Goal: Task Accomplishment & Management: Manage account settings

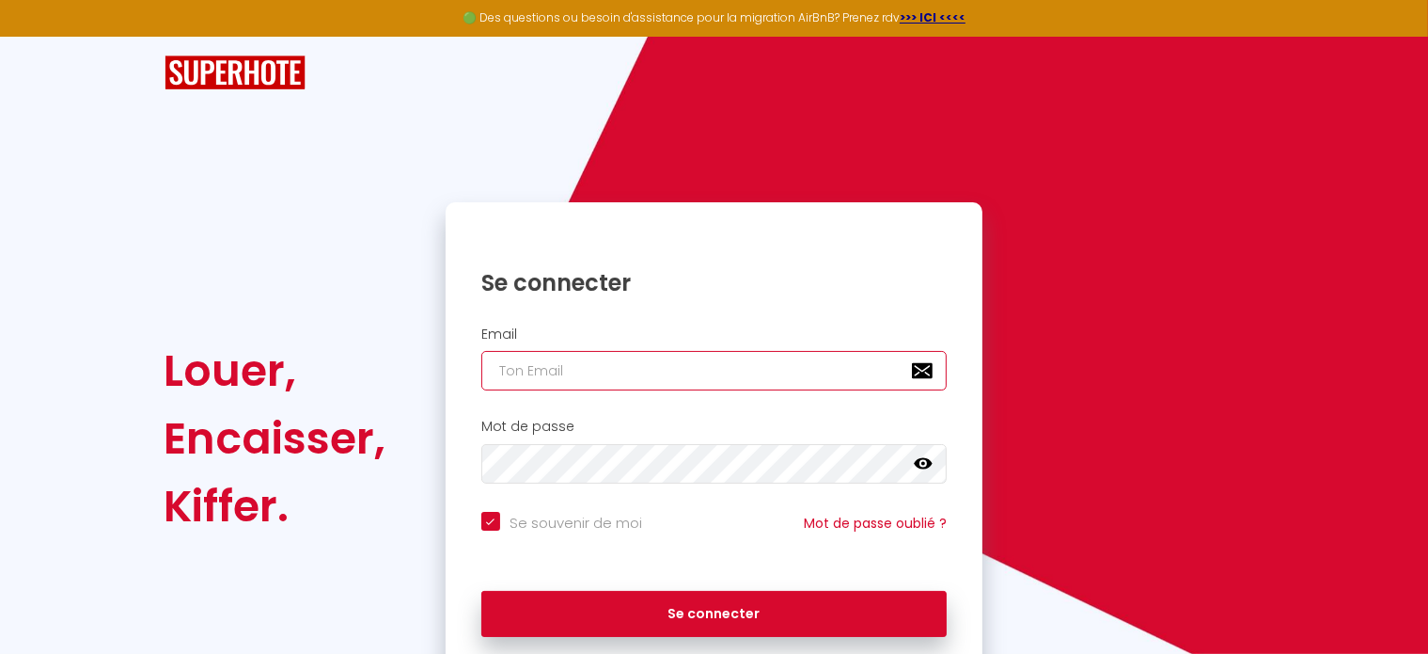
click at [559, 370] on input "email" at bounding box center [714, 370] width 466 height 39
click at [625, 365] on input "email" at bounding box center [714, 370] width 466 height 39
type input "e"
checkbox input "true"
type input "er"
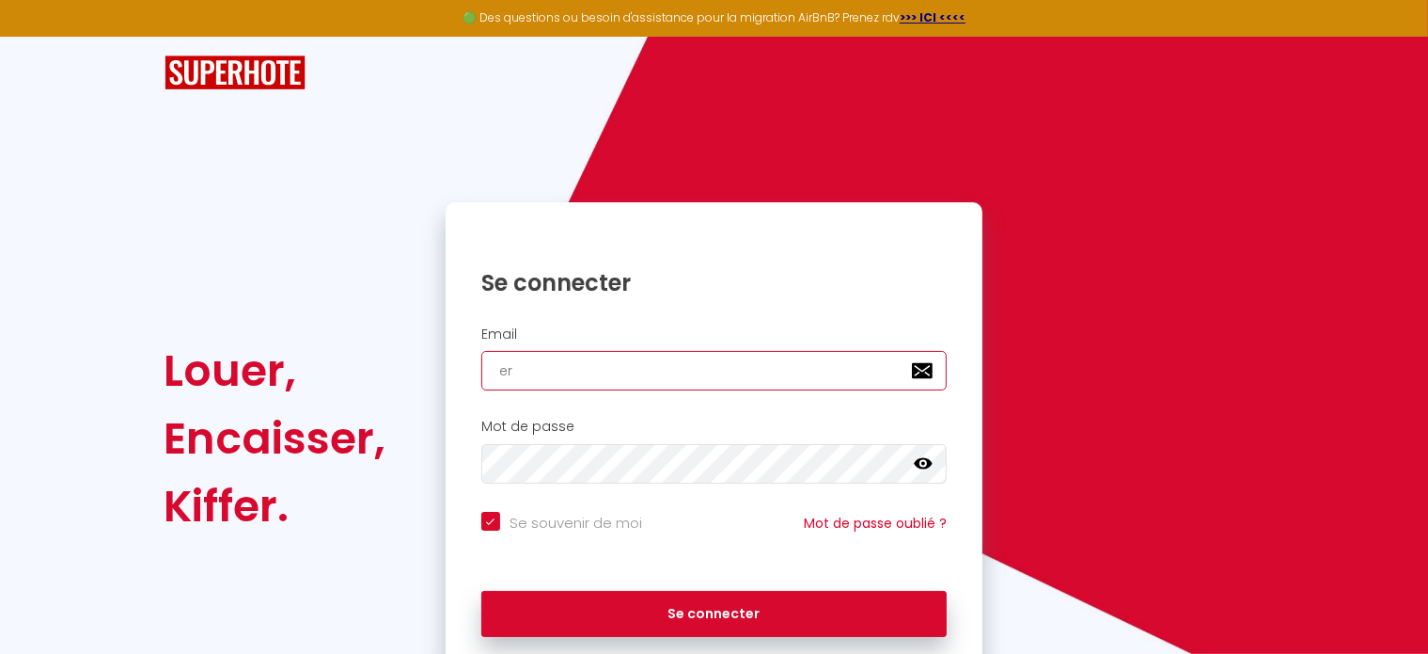
checkbox input "true"
type input "ern"
checkbox input "true"
type input "erno"
checkbox input "true"
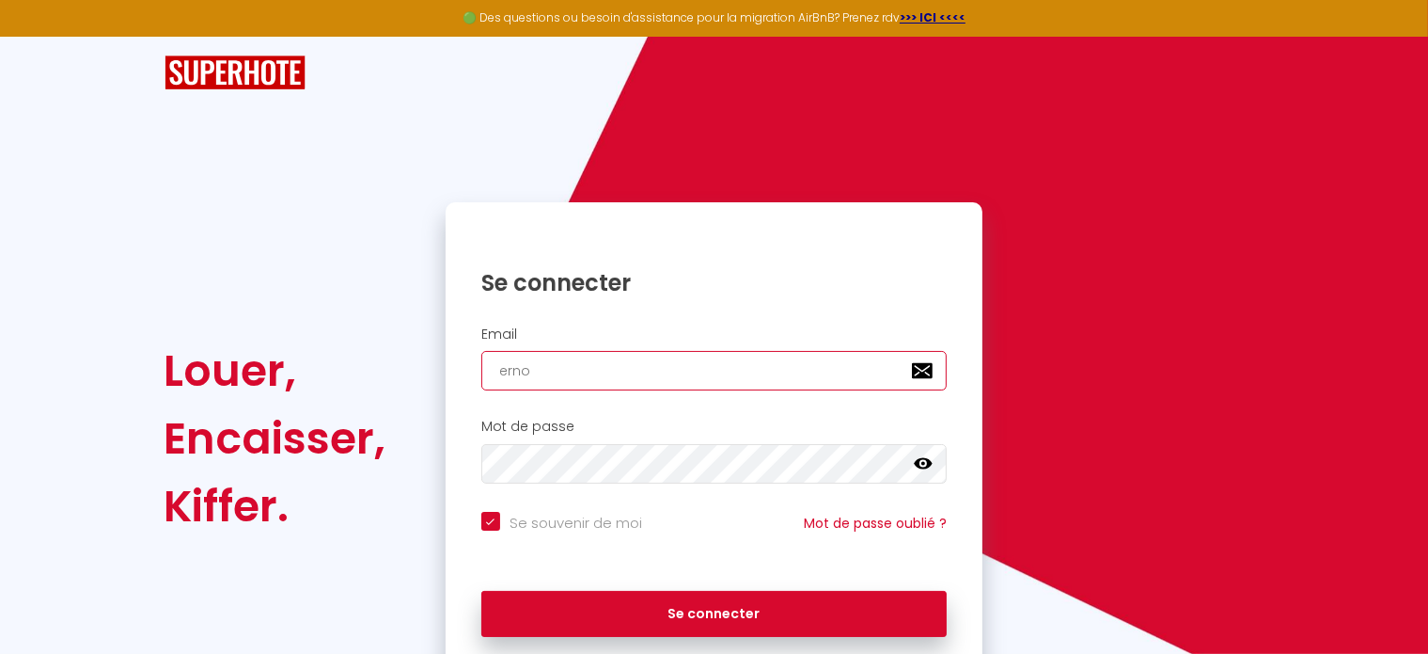
type input "ernou"
checkbox input "true"
type input "ernoux"
checkbox input "true"
type input "ernoux."
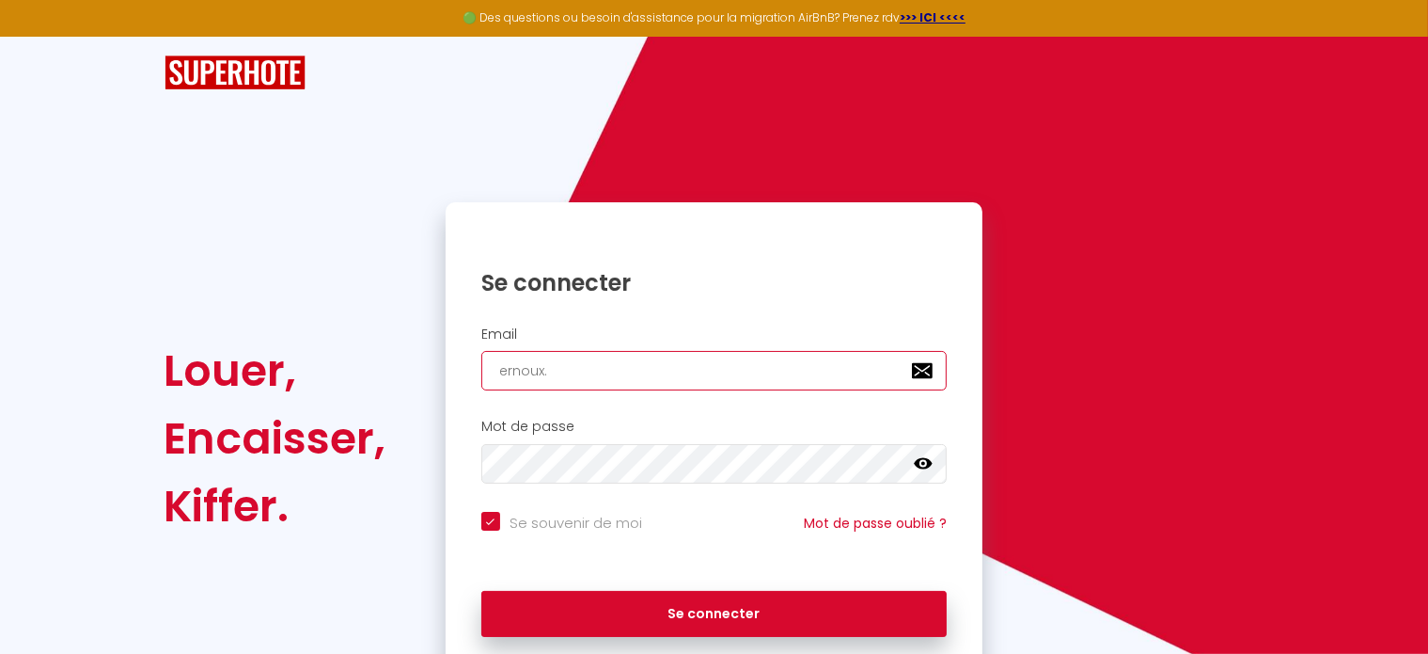
checkbox input "true"
type input "ernoux.g"
checkbox input "true"
type input "[DOMAIN_NAME]"
checkbox input "true"
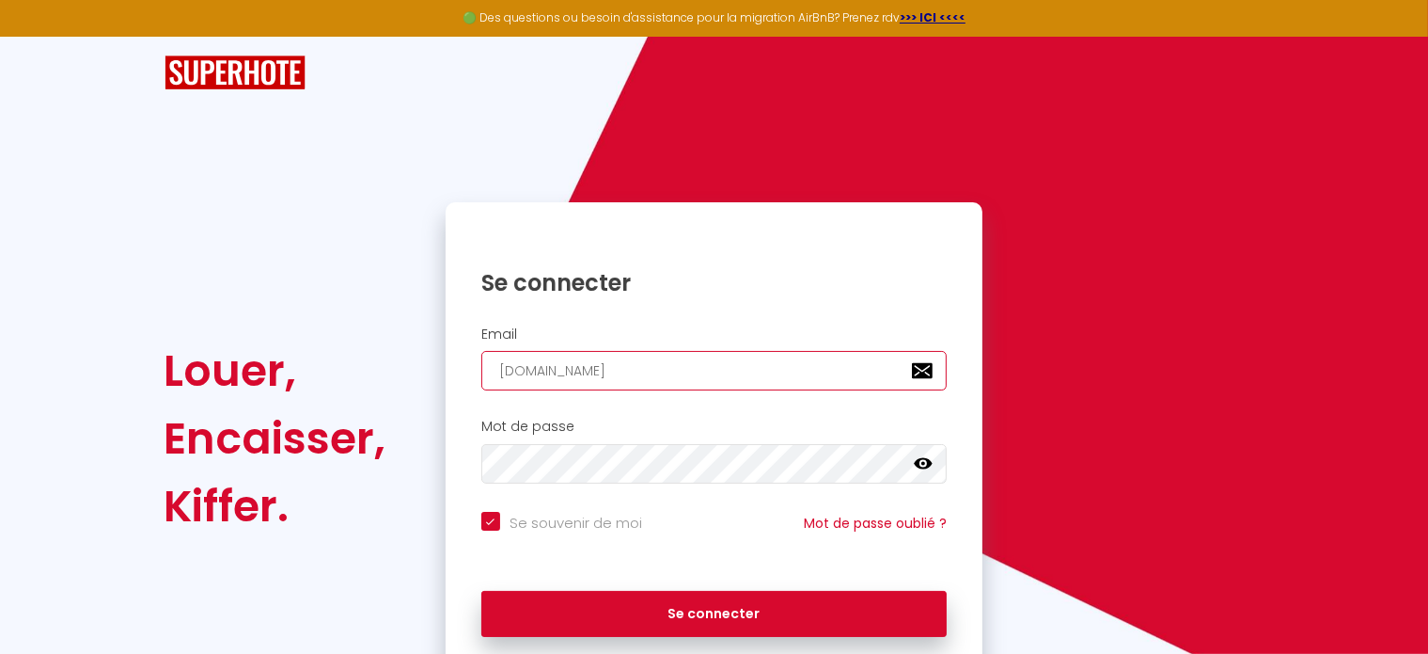
type input "ernoux.gui"
checkbox input "true"
type input "ernoux.[PERSON_NAME]"
checkbox input "true"
type input "ernoux.guine"
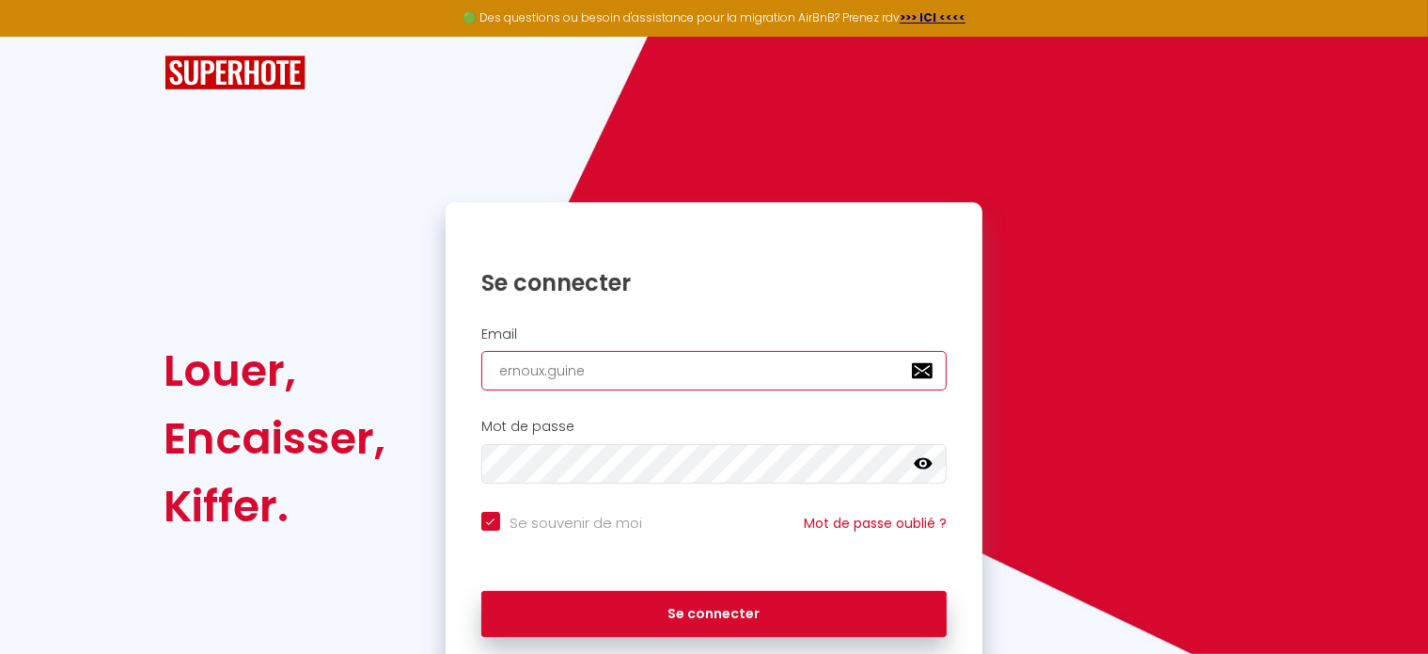
checkbox input "true"
type input "ernoux.[PERSON_NAME]"
checkbox input "true"
type input "ernoux.guinedo"
checkbox input "true"
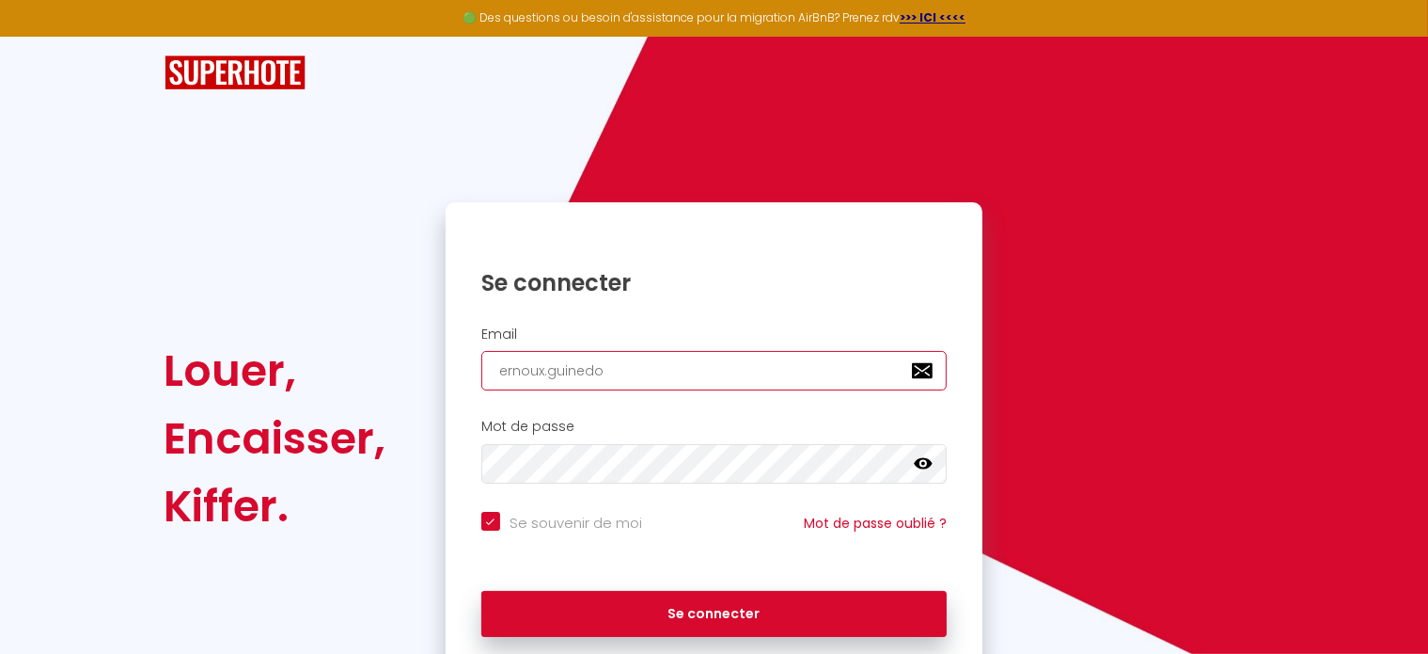
type input "ernoux.guinedot"
checkbox input "true"
click at [624, 356] on input "ernoux.guinedot" at bounding box center [714, 370] width 466 height 39
type input "ernoux.guinedot@"
checkbox input "true"
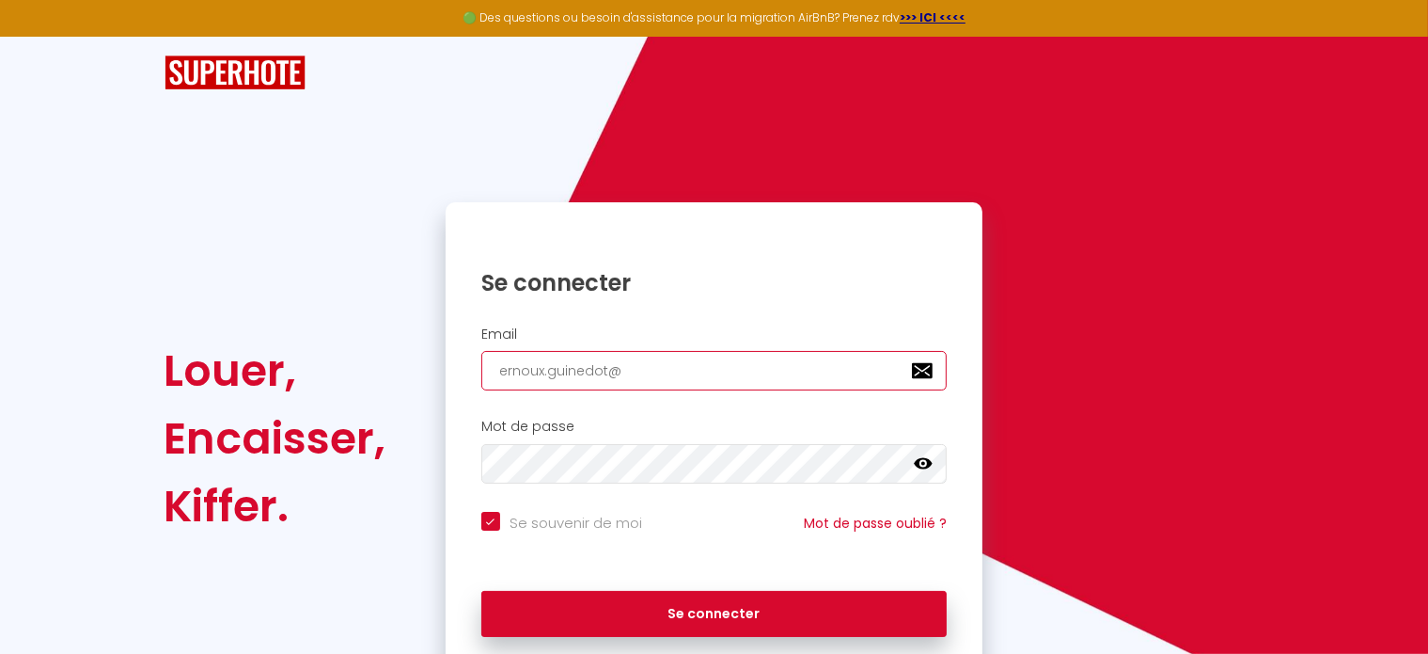
type input "ernoux.guinedot@g"
checkbox input "true"
type input "ernoux.guinedot@gm"
checkbox input "true"
type input "ernoux.guinedot@gma"
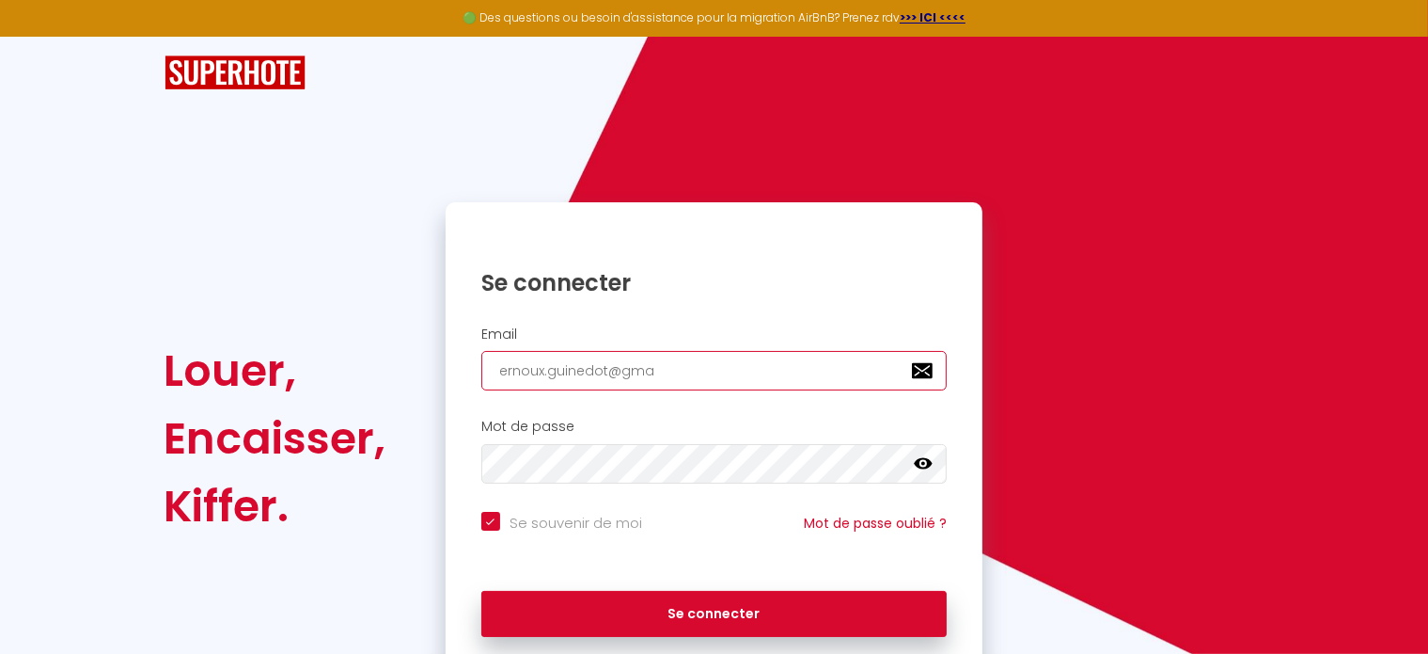
checkbox input "true"
type input "ernoux.guinedot@gmai"
checkbox input "true"
type input "[EMAIL_ADDRESS]"
checkbox input "true"
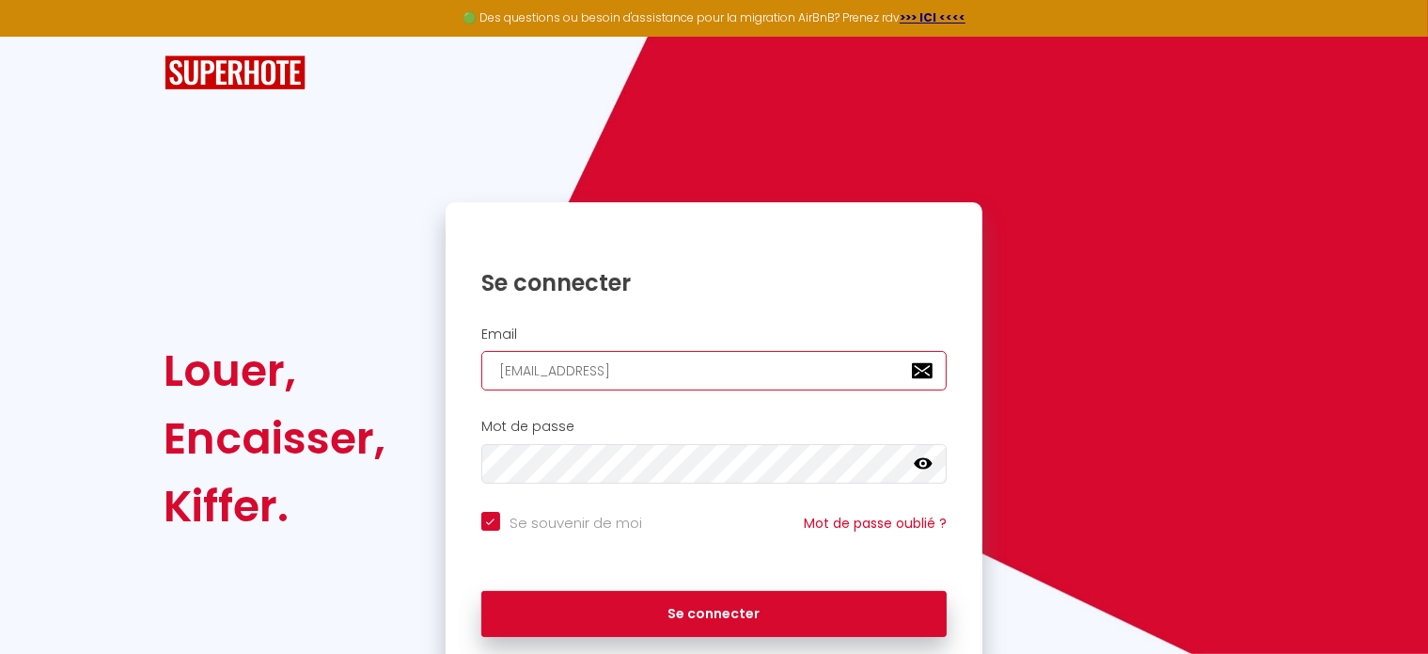
type input "[EMAIL_ADDRESS]."
checkbox input "true"
type input "ernoux.guinedot@gmail.c"
checkbox input "true"
type input "[EMAIL_ADDRESS][DOMAIN_NAME]"
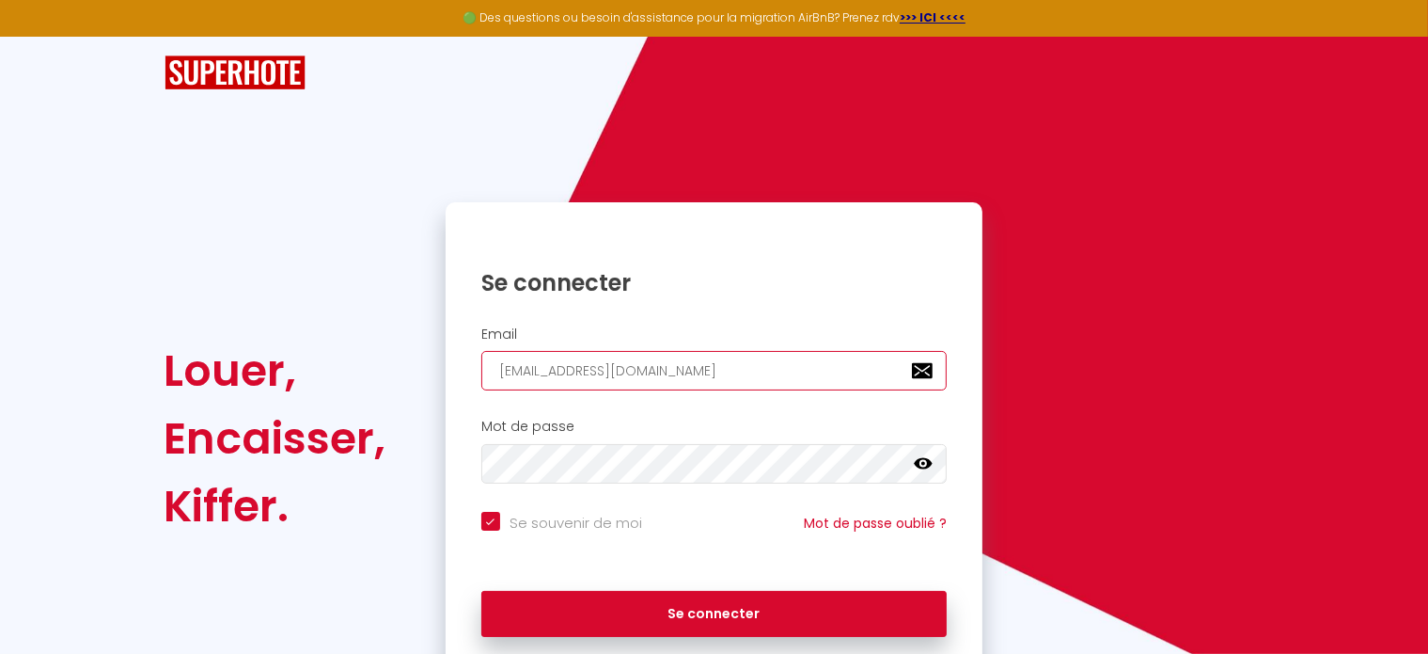
checkbox input "true"
type input "[EMAIL_ADDRESS][DOMAIN_NAME]"
checkbox input "true"
type input "[EMAIL_ADDRESS][DOMAIN_NAME]"
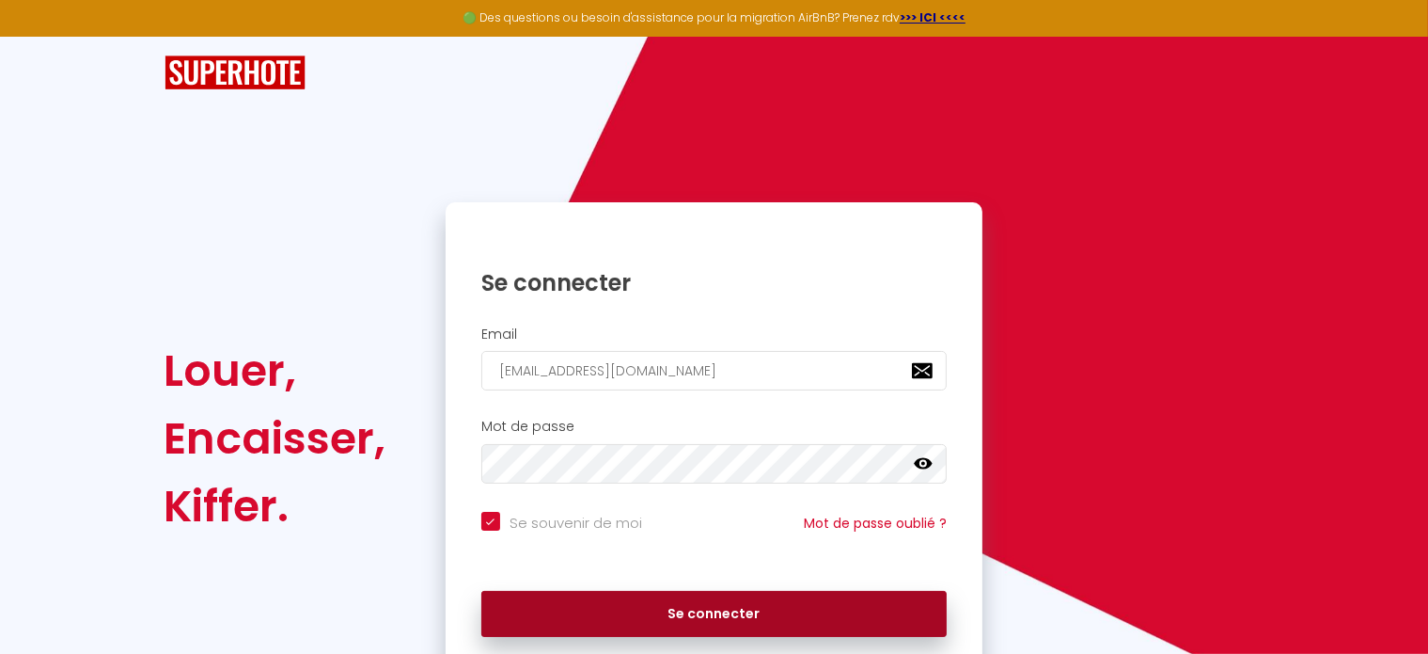
click at [695, 595] on button "Se connecter" at bounding box center [714, 614] width 466 height 47
checkbox input "true"
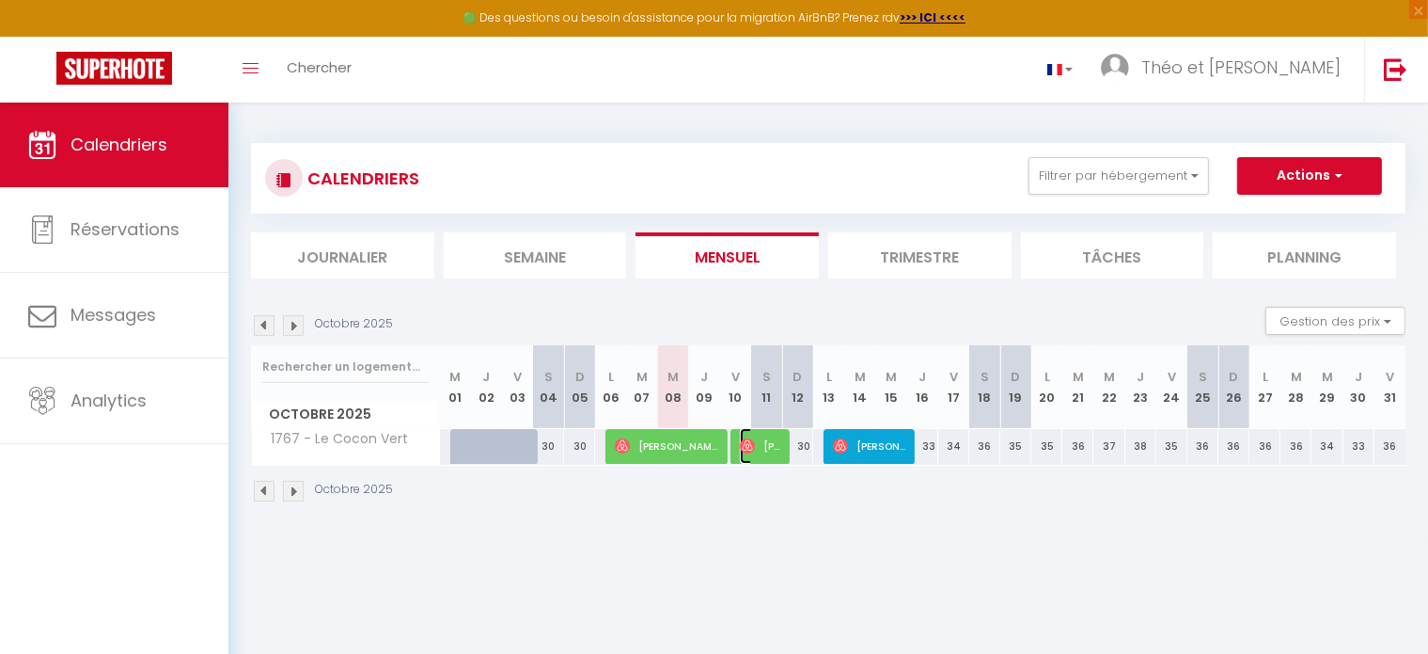
click at [754, 447] on img at bounding box center [747, 445] width 15 height 15
select select "OK"
select select "0"
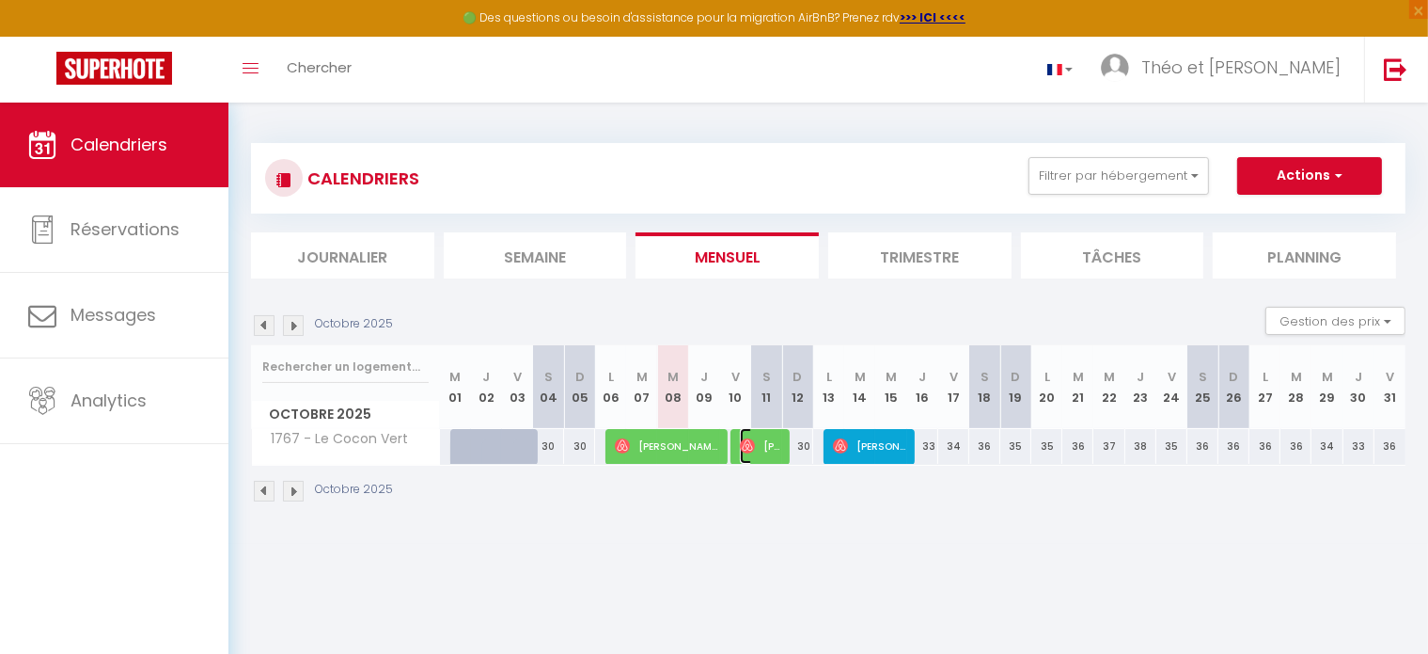
select select "1"
select select
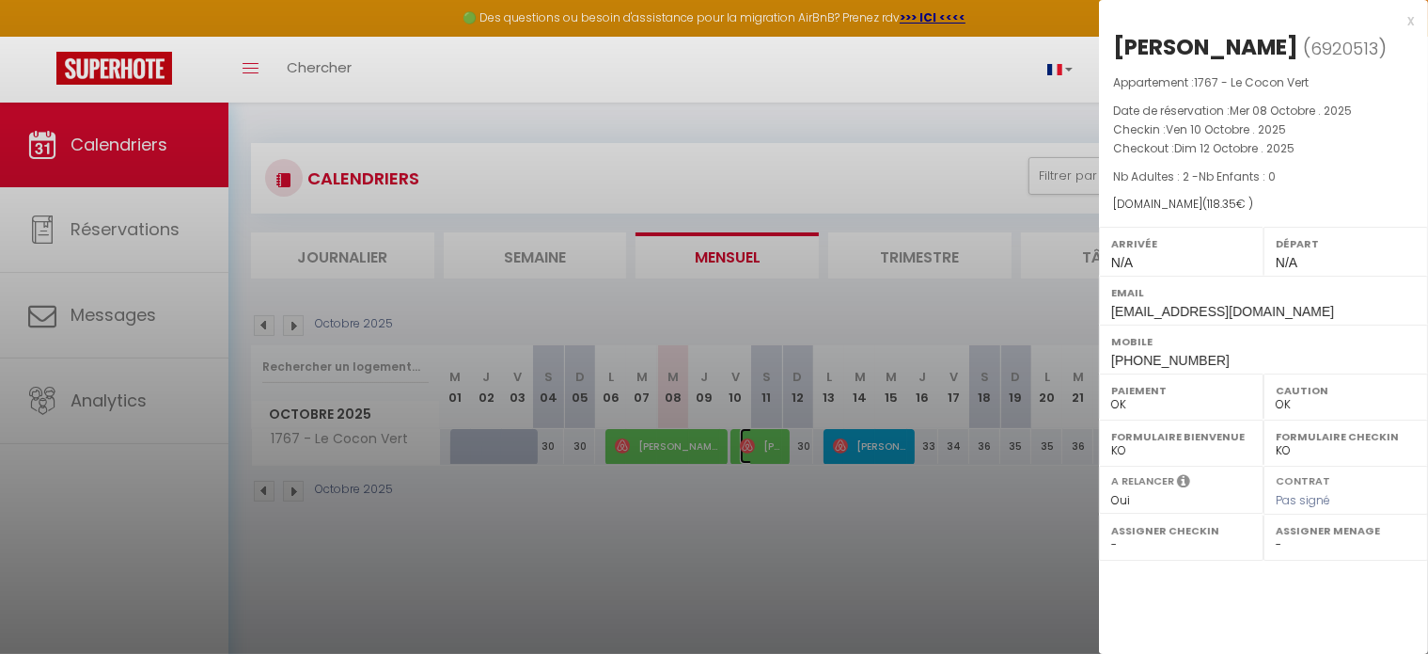
select select "45582"
click at [165, 244] on div at bounding box center [714, 327] width 1428 height 654
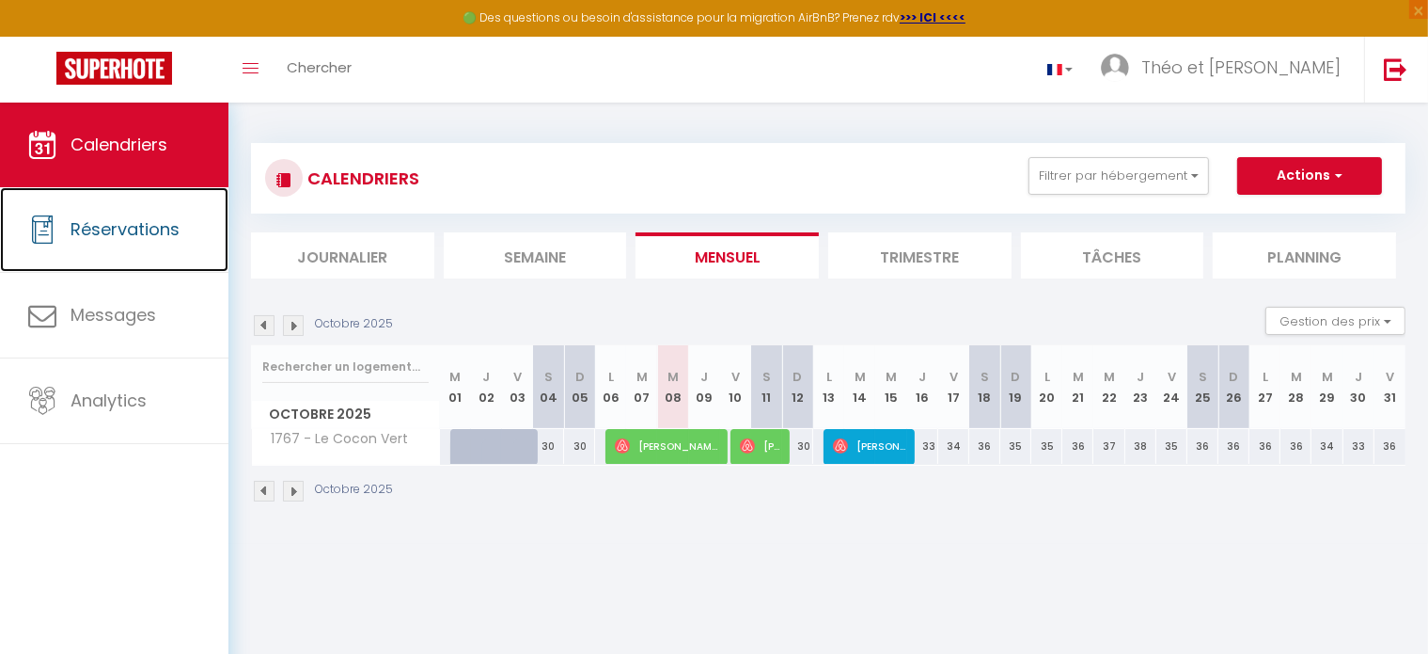
click at [165, 244] on link "Réservations" at bounding box center [114, 229] width 228 height 85
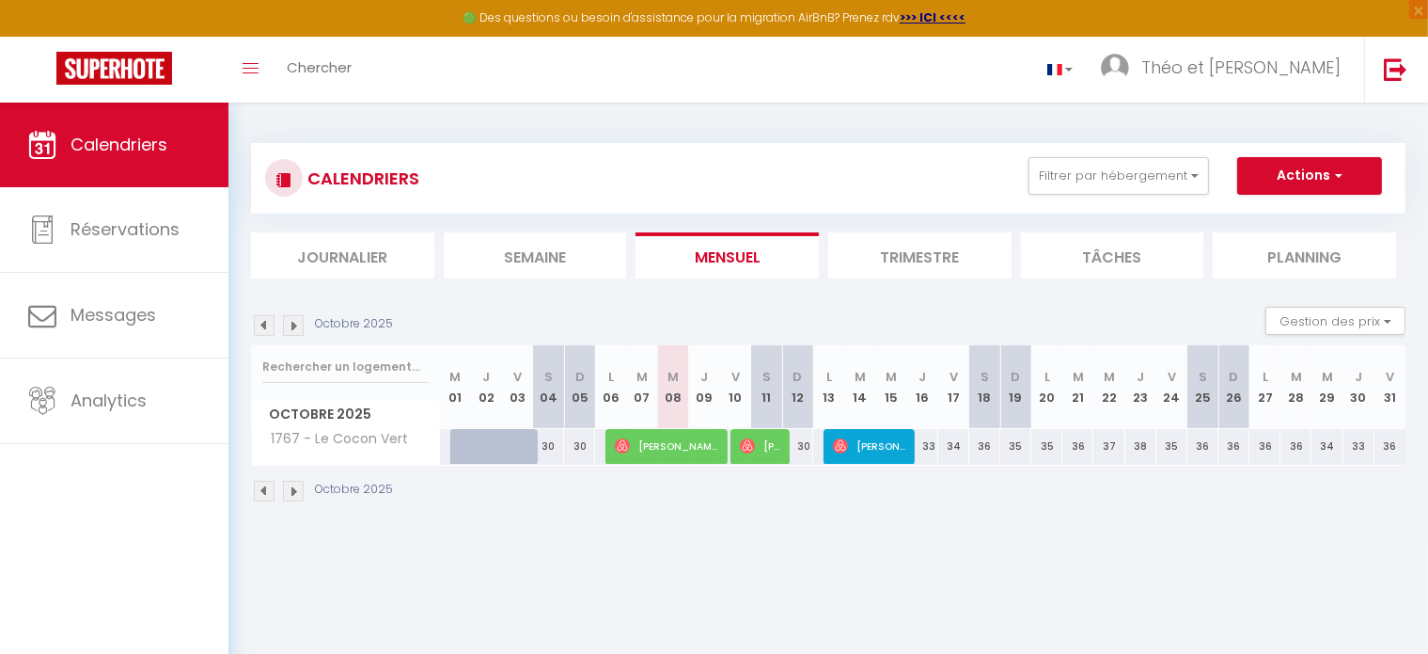
select select "not_cancelled"
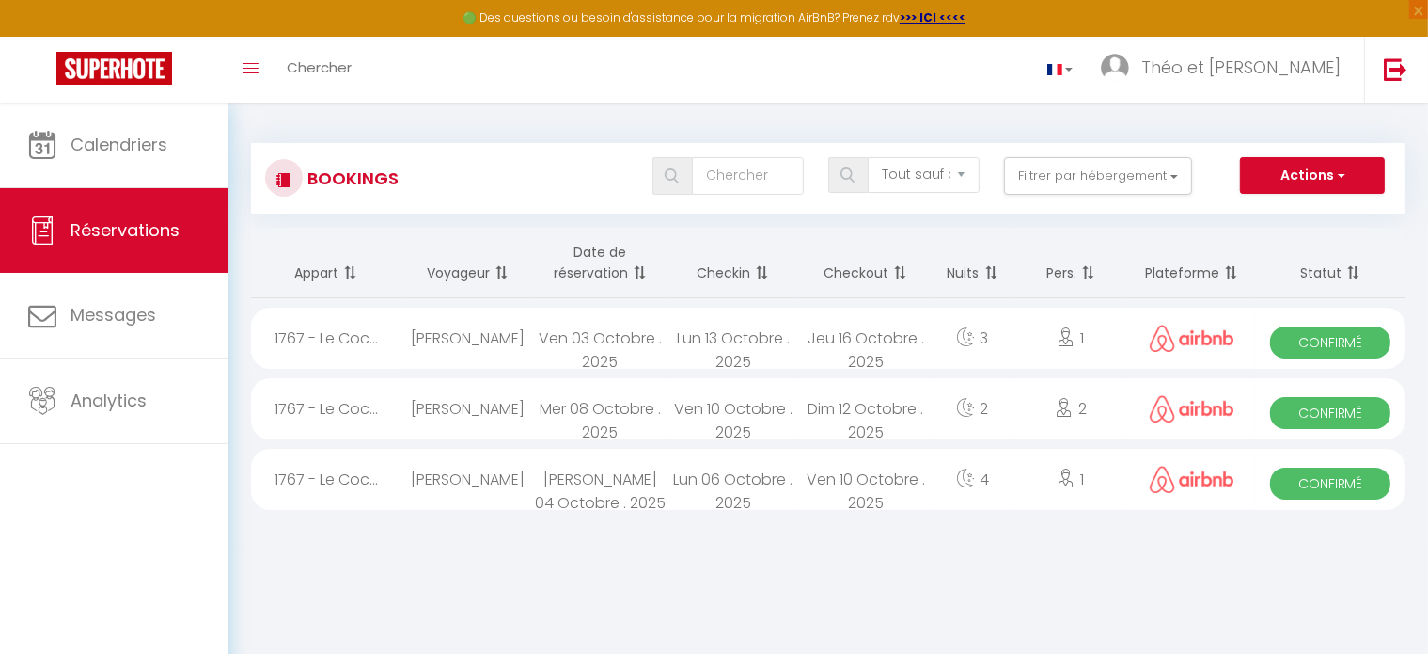
click at [887, 408] on div "Dim 12 Octobre . 2025" at bounding box center [865, 408] width 133 height 61
select select "OK"
select select "0"
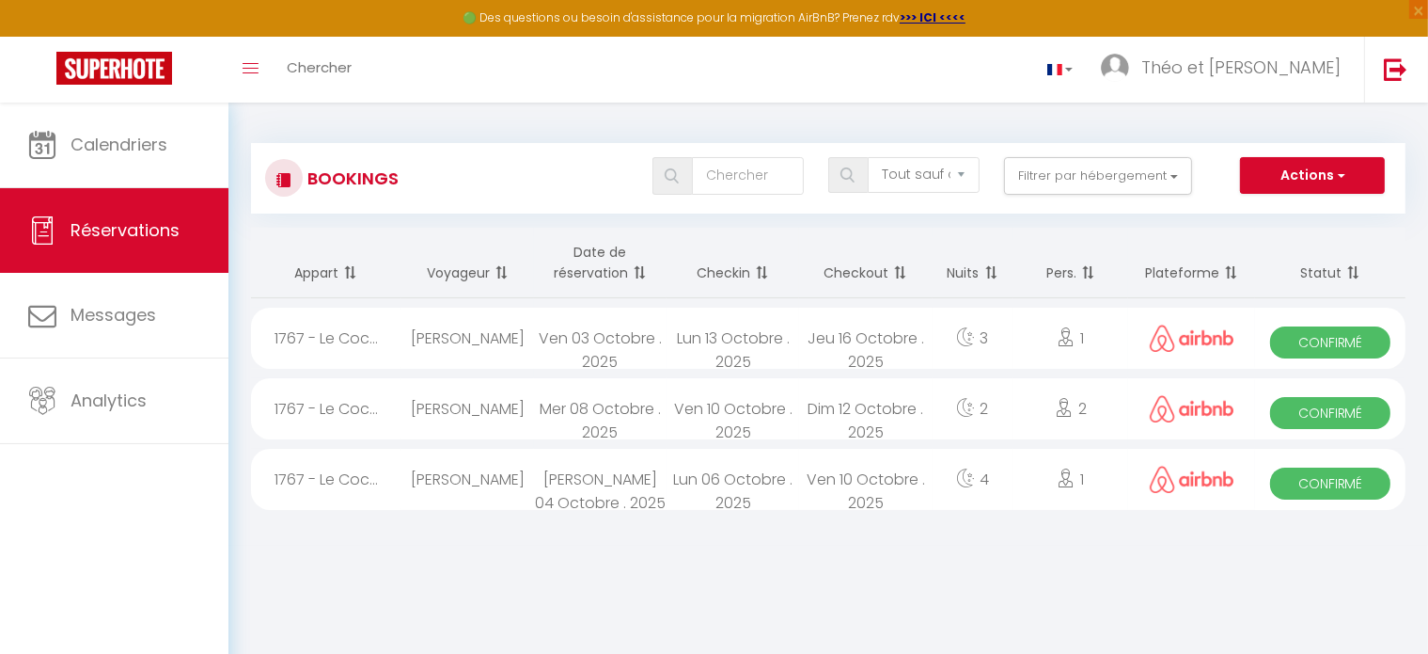
select select "1"
select select
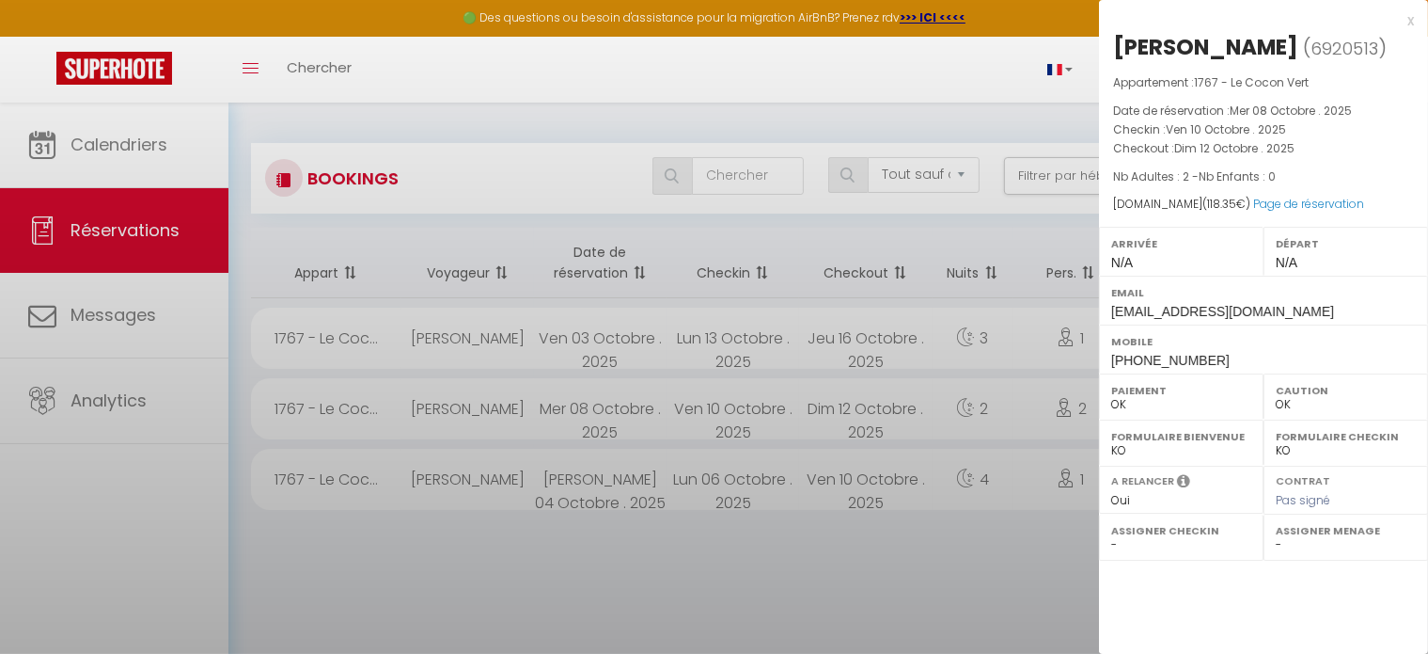
select select "45582"
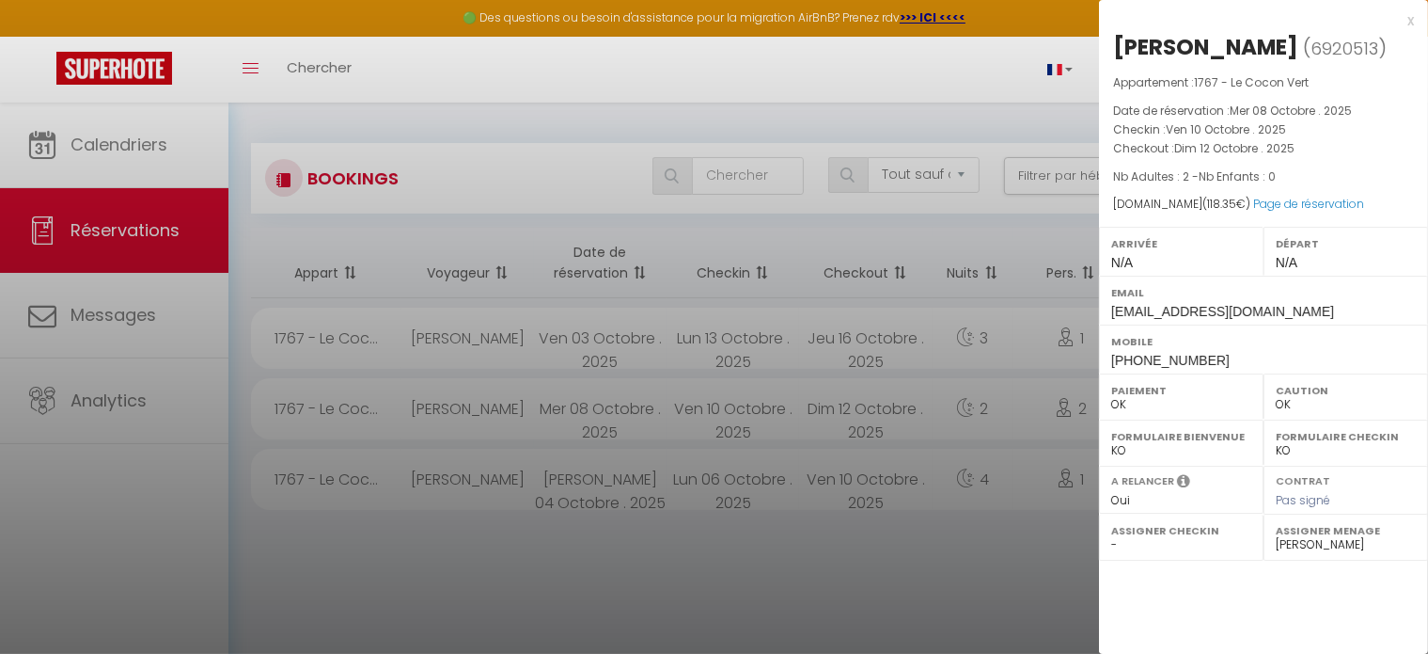
click at [902, 424] on div at bounding box center [714, 327] width 1428 height 654
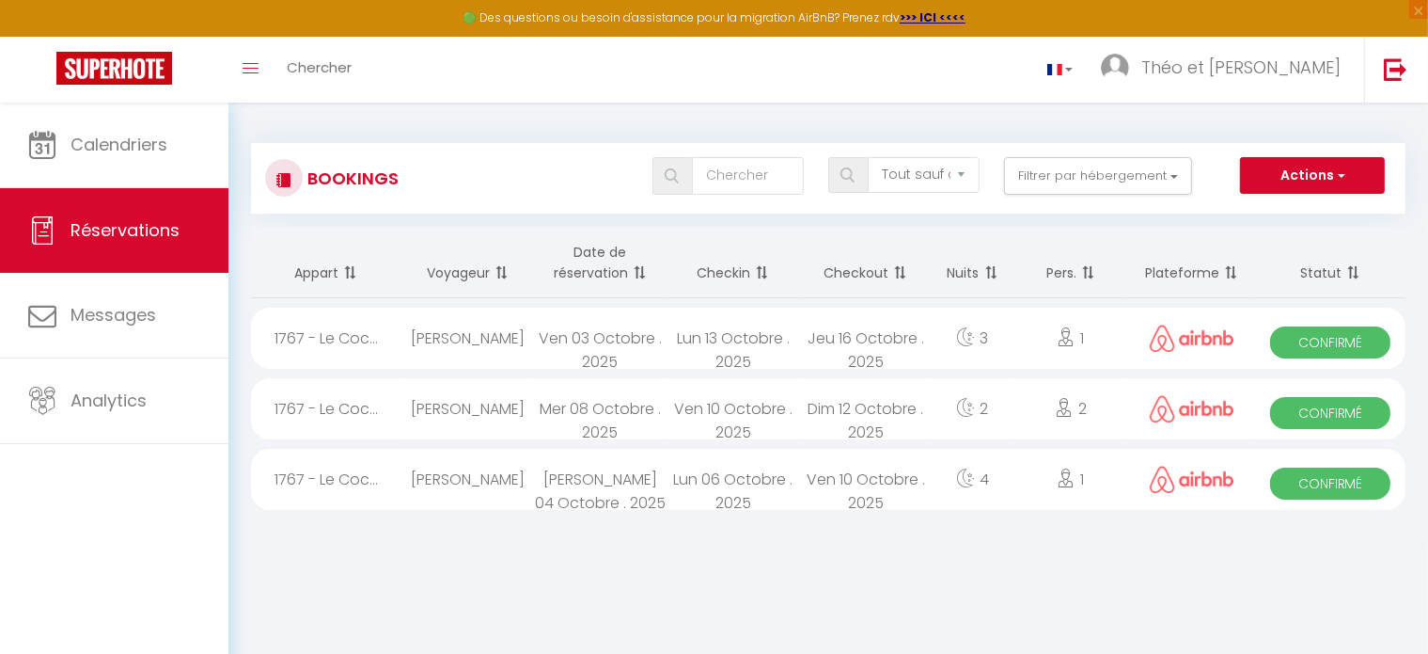
click at [335, 402] on div "1767 - Le Coc..." at bounding box center [326, 408] width 150 height 61
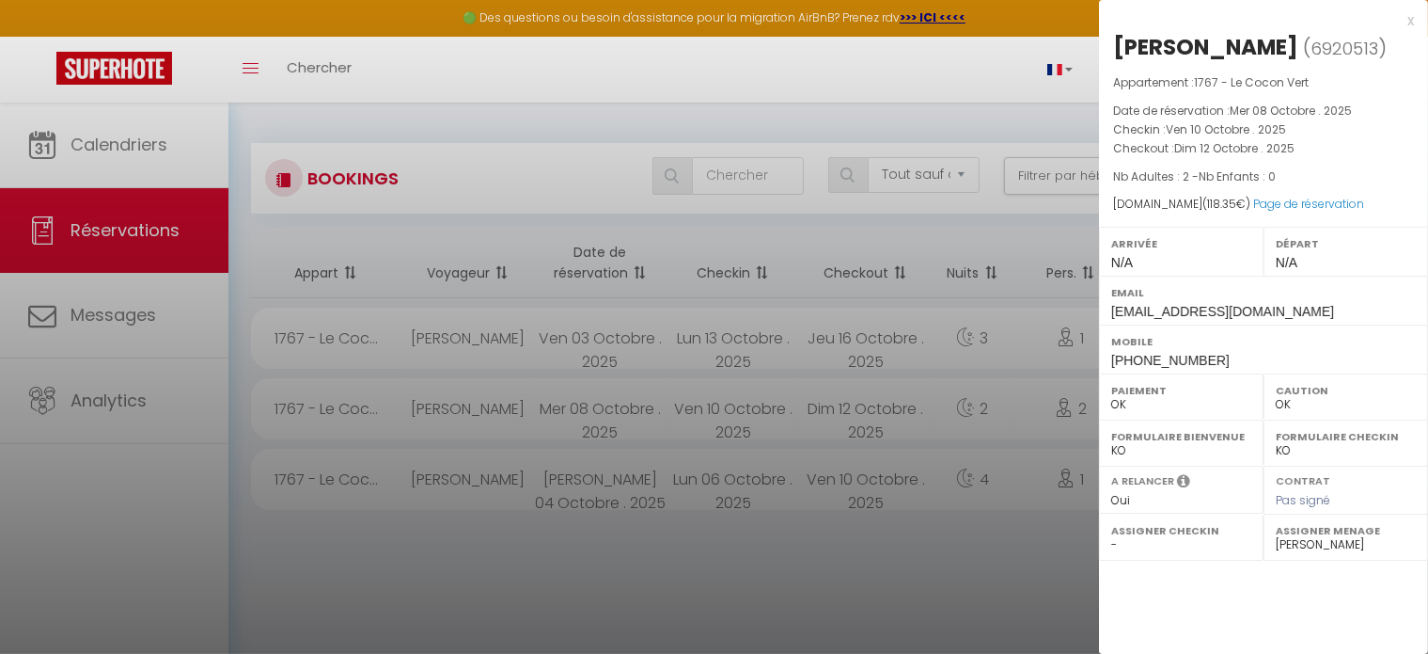
click at [132, 398] on div at bounding box center [714, 327] width 1428 height 654
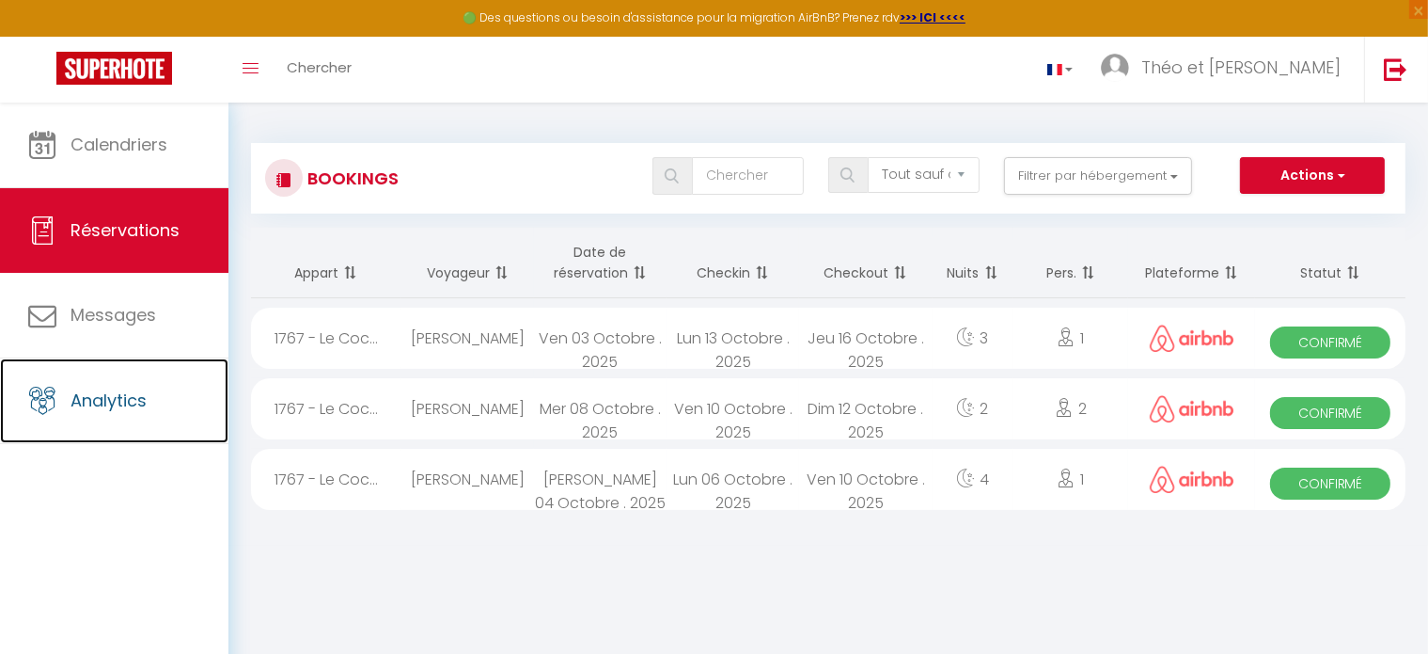
click at [132, 398] on span "Analytics" at bounding box center [109, 400] width 76 height 24
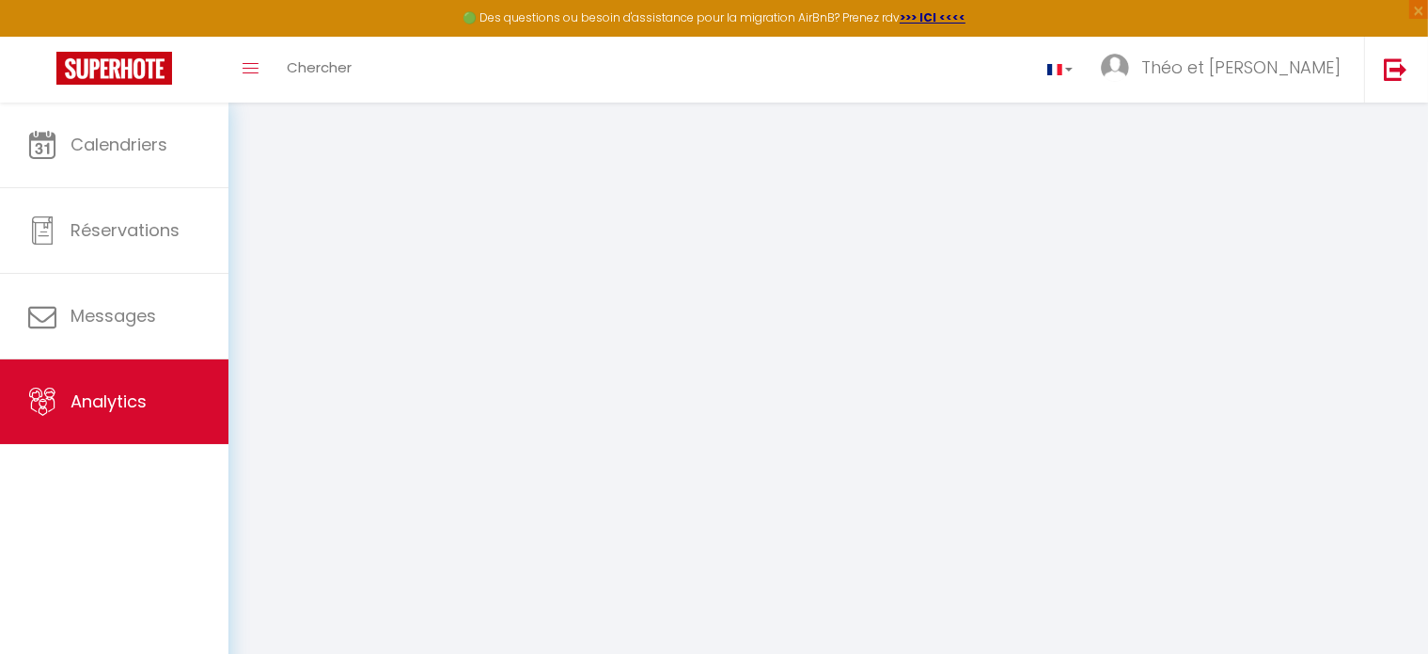
select select "2025"
select select "10"
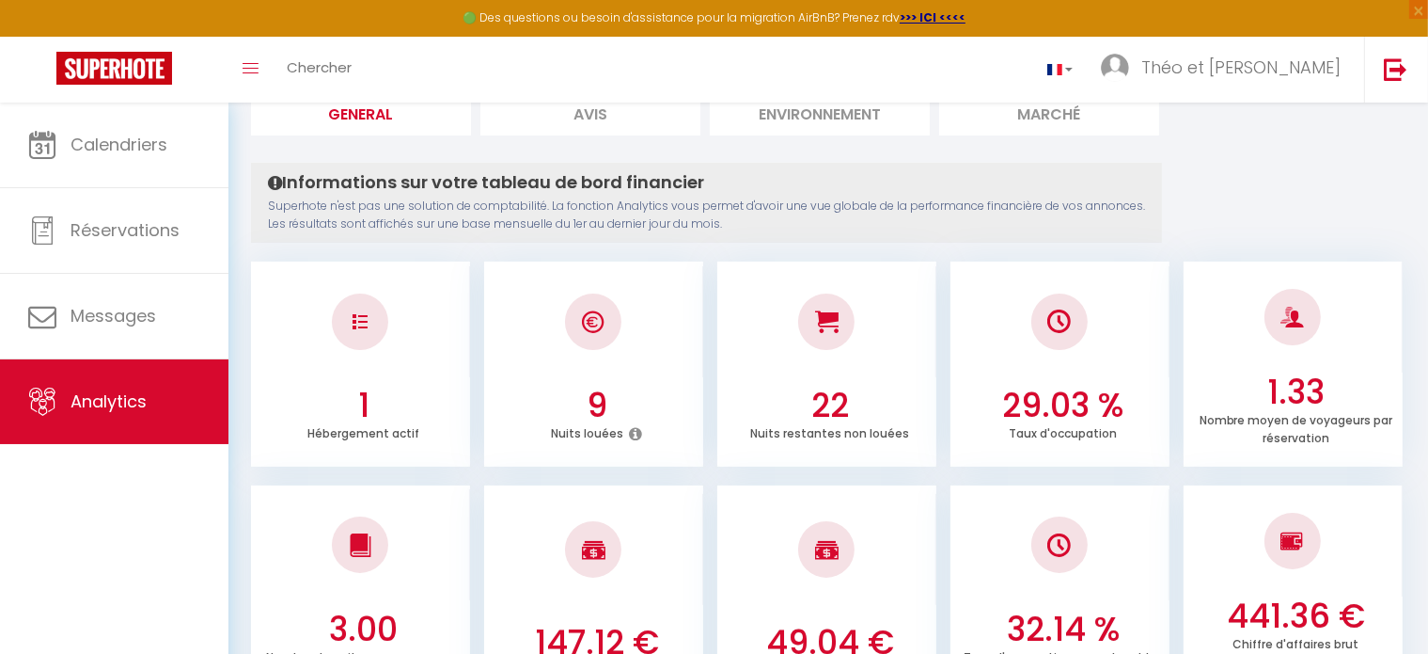
scroll to position [143, 0]
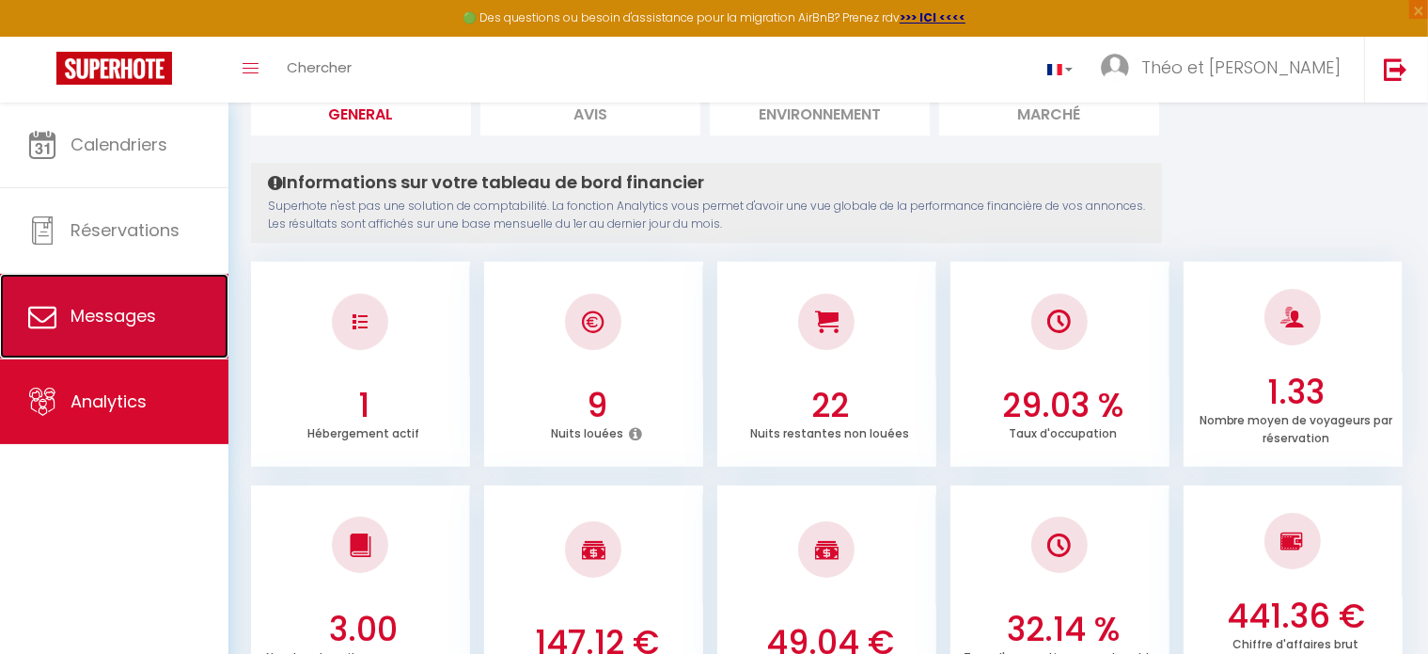
click at [209, 335] on link "Messages" at bounding box center [114, 316] width 228 height 85
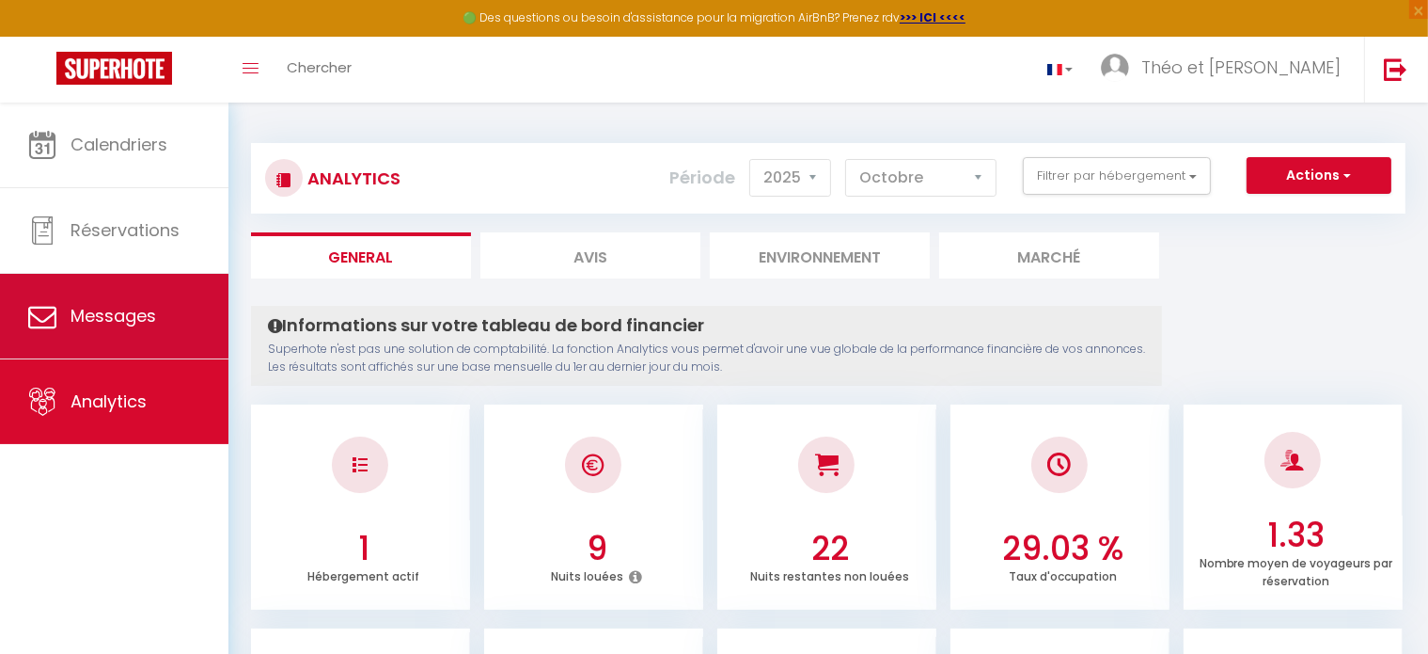
select select "message"
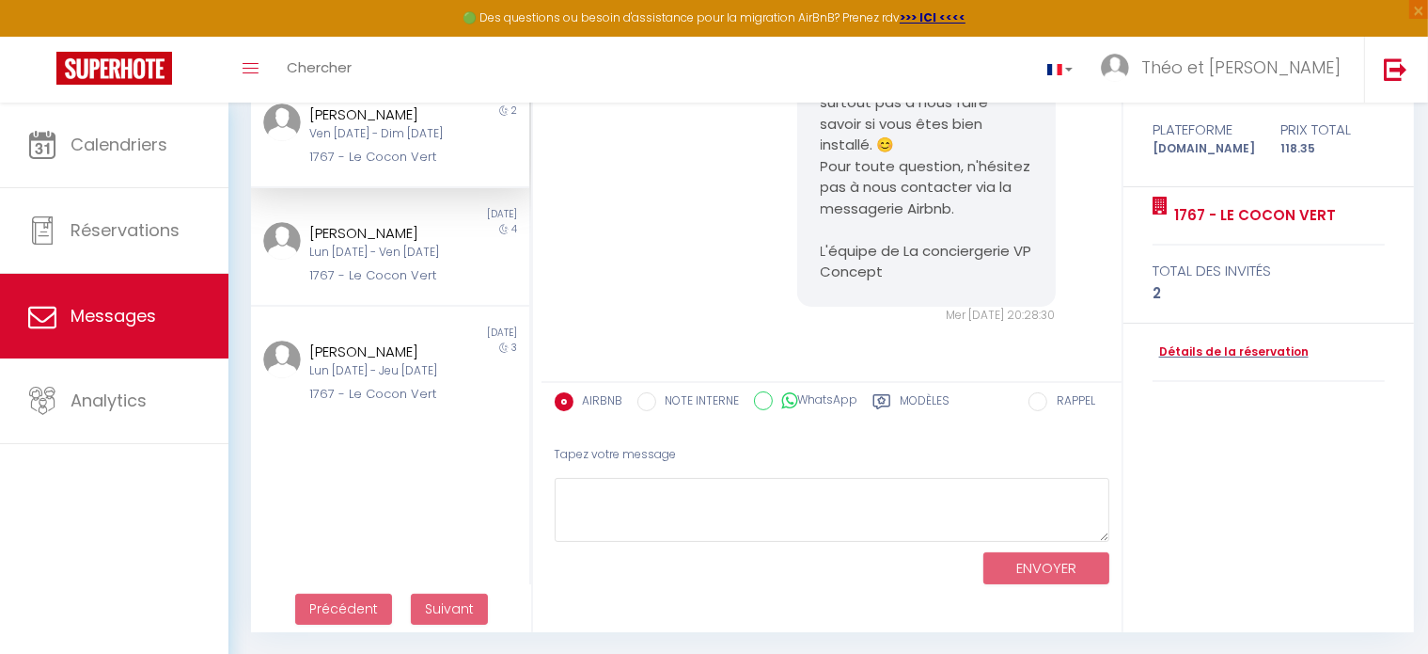
scroll to position [166, 0]
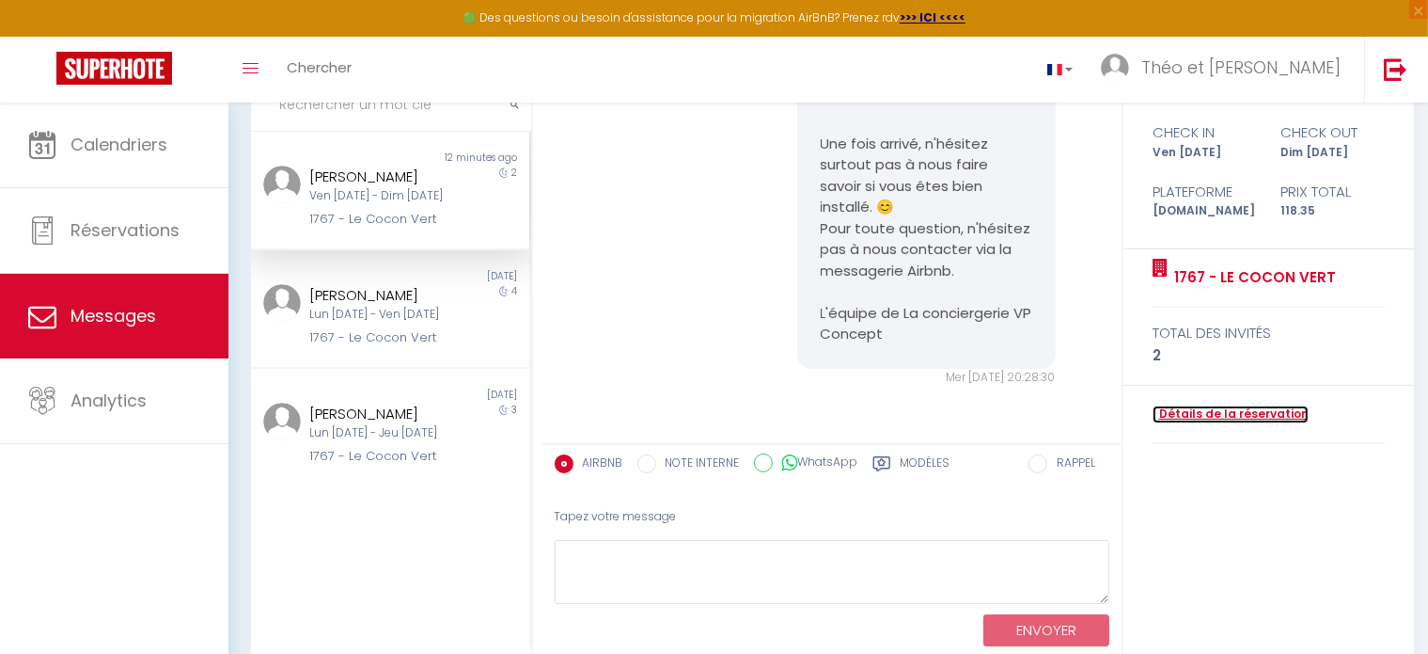
click at [1190, 413] on link "Détails de la réservation" at bounding box center [1231, 414] width 156 height 18
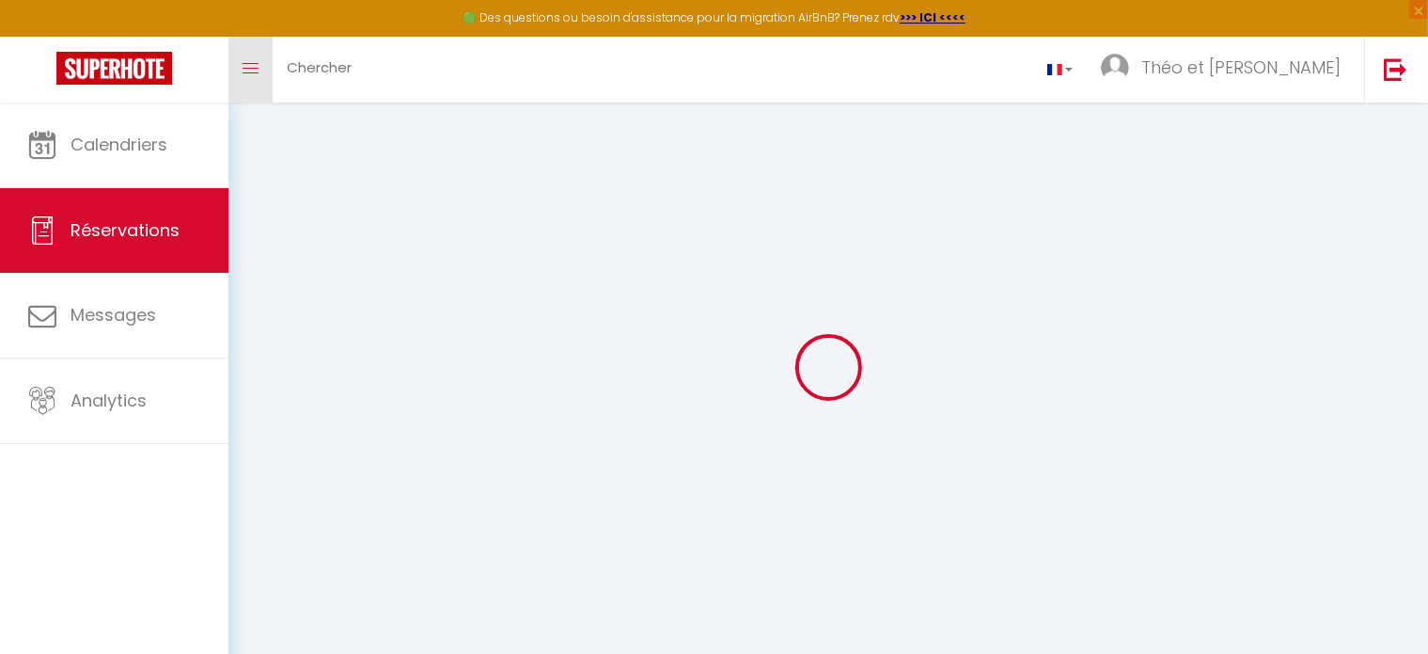
click at [237, 62] on link "Toggle menubar" at bounding box center [250, 70] width 44 height 66
select select
checkbox input "false"
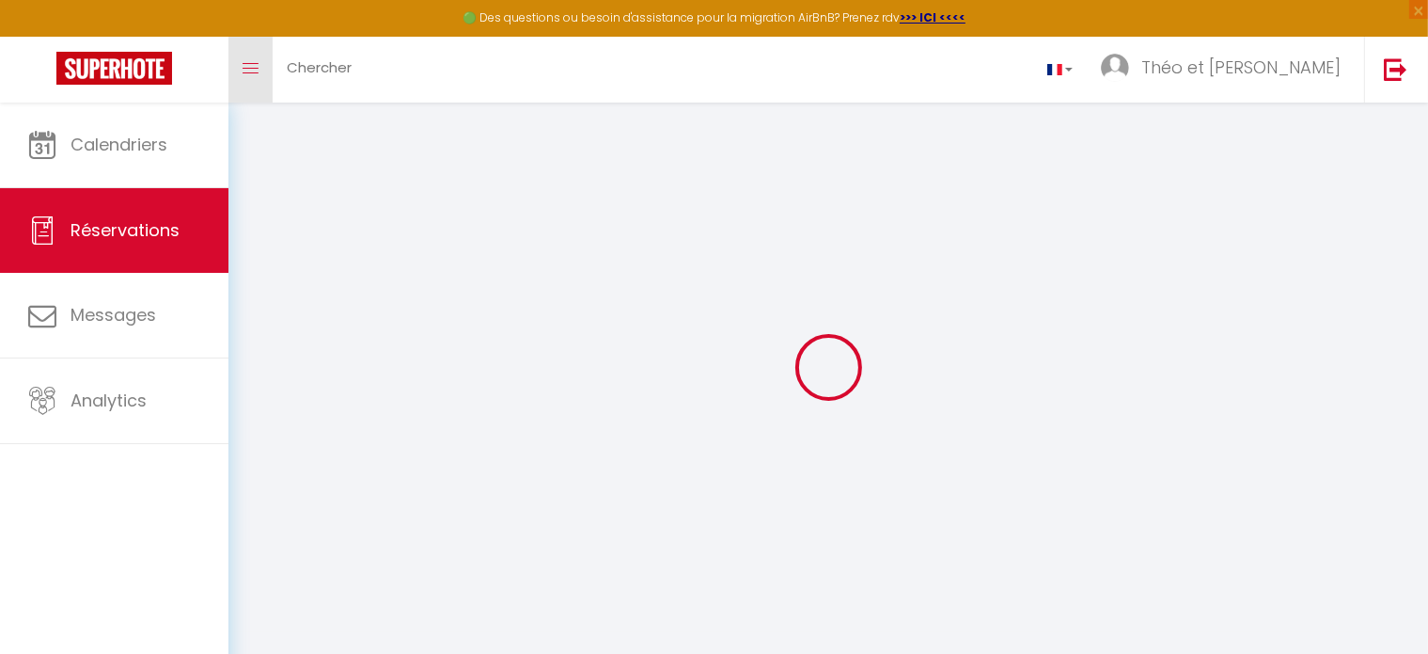
select select
checkbox input "false"
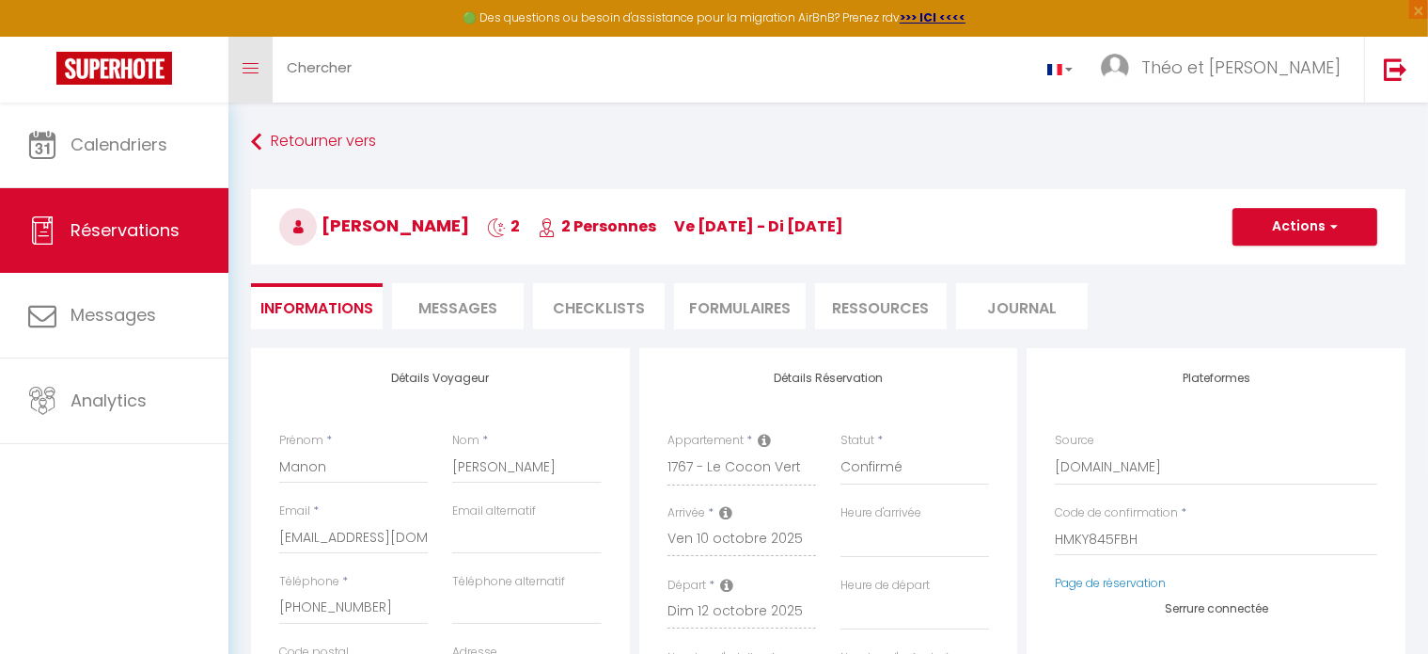
select select
checkbox input "false"
select select
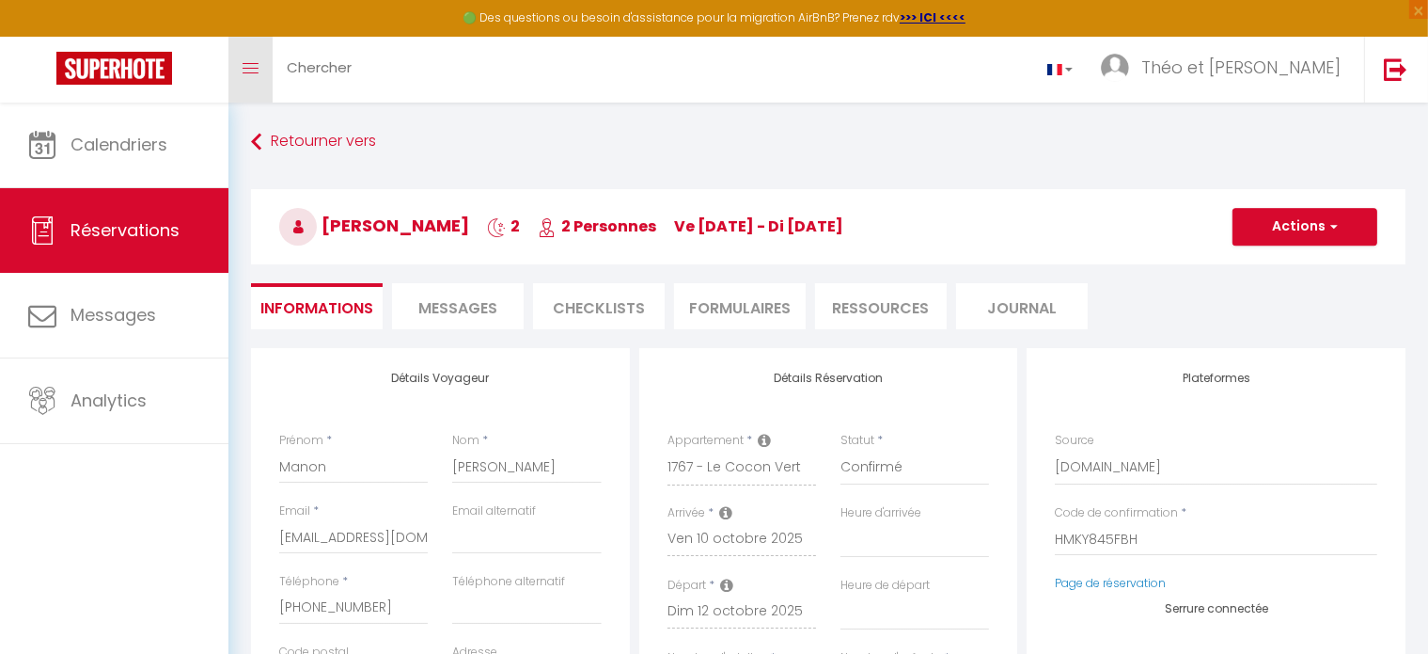
type input "35"
type input "4.35"
select select
checkbox input "false"
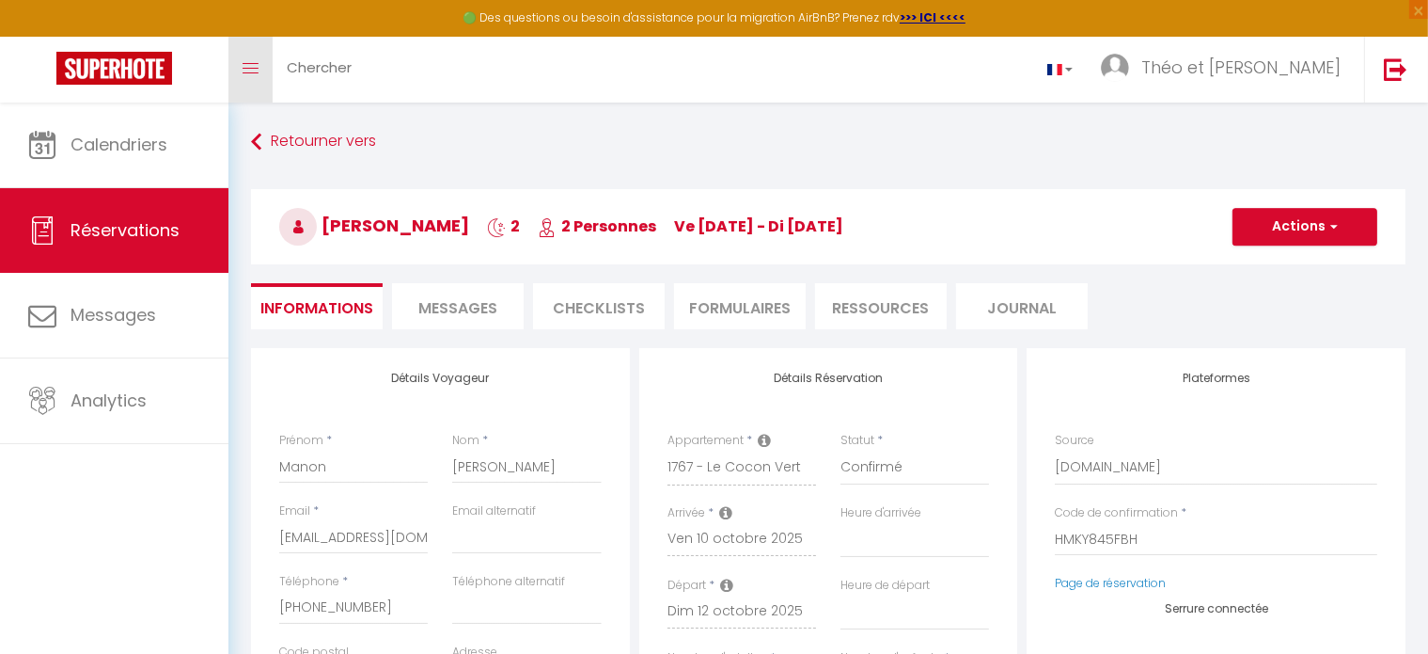
select select
checkbox input "false"
select select
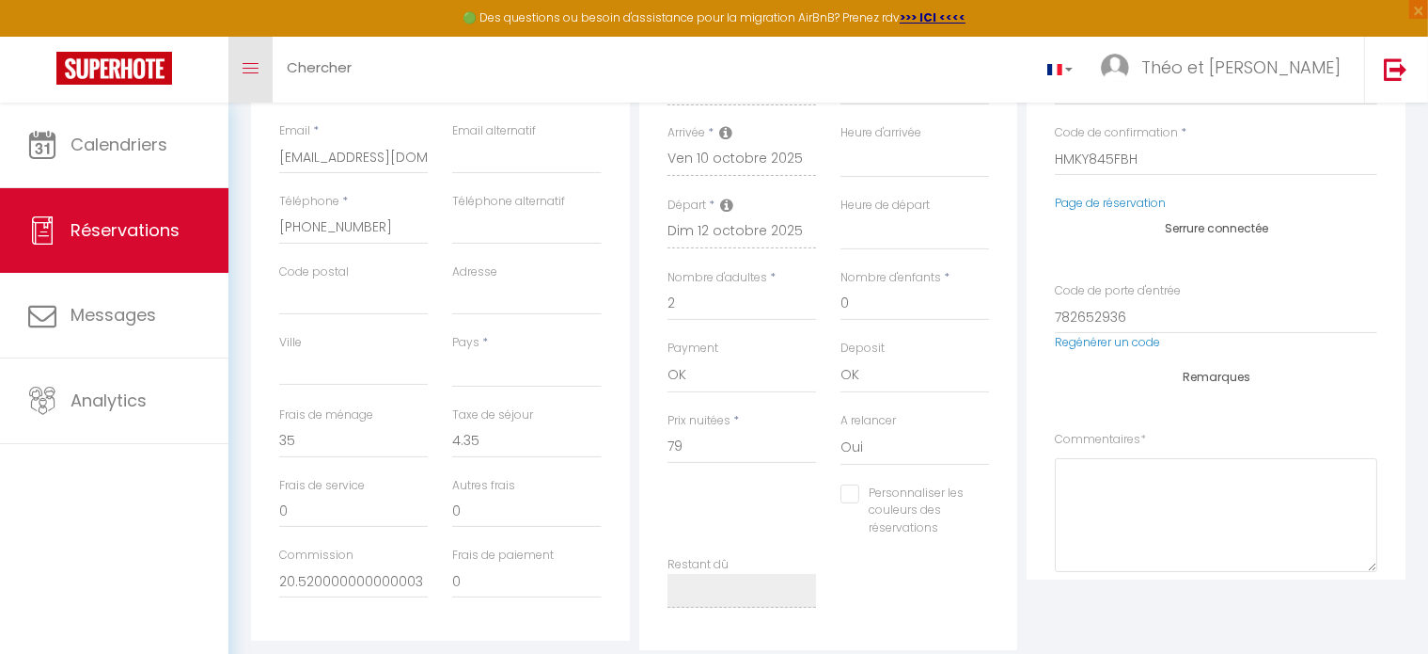
scroll to position [372, 0]
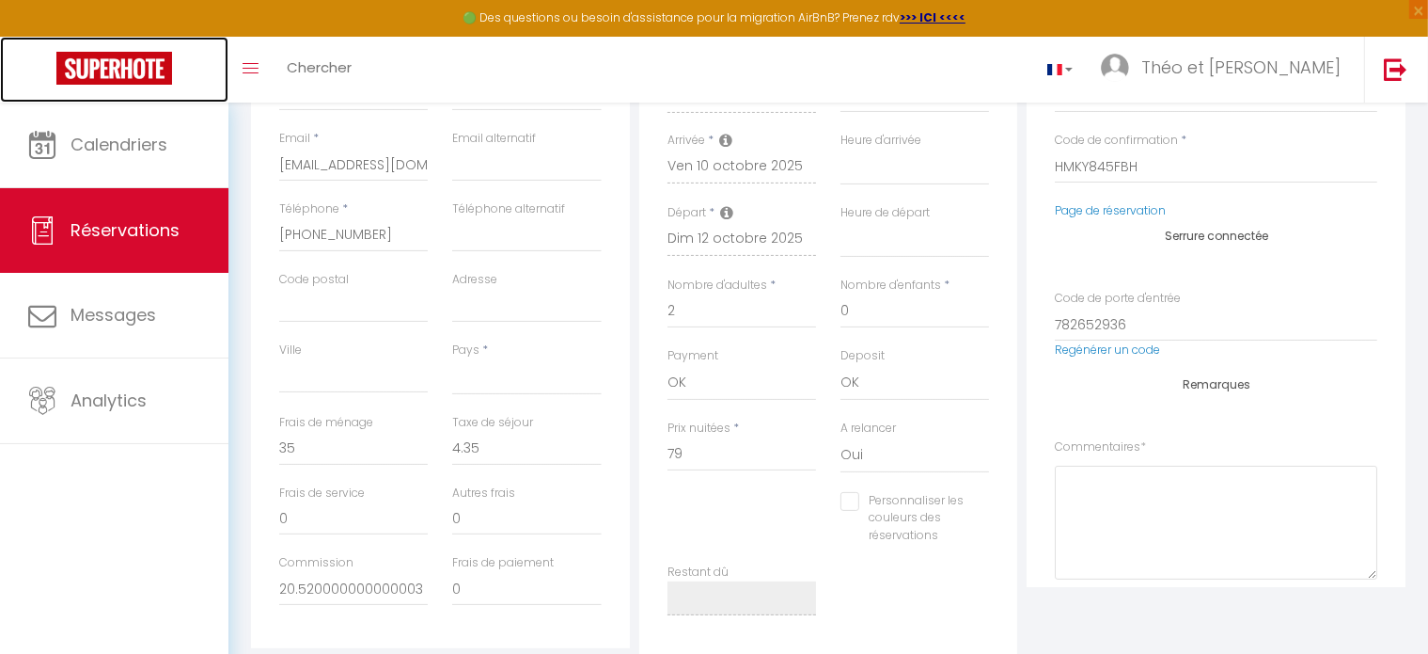
click at [120, 60] on img at bounding box center [114, 68] width 116 height 33
